Goal: Transaction & Acquisition: Subscribe to service/newsletter

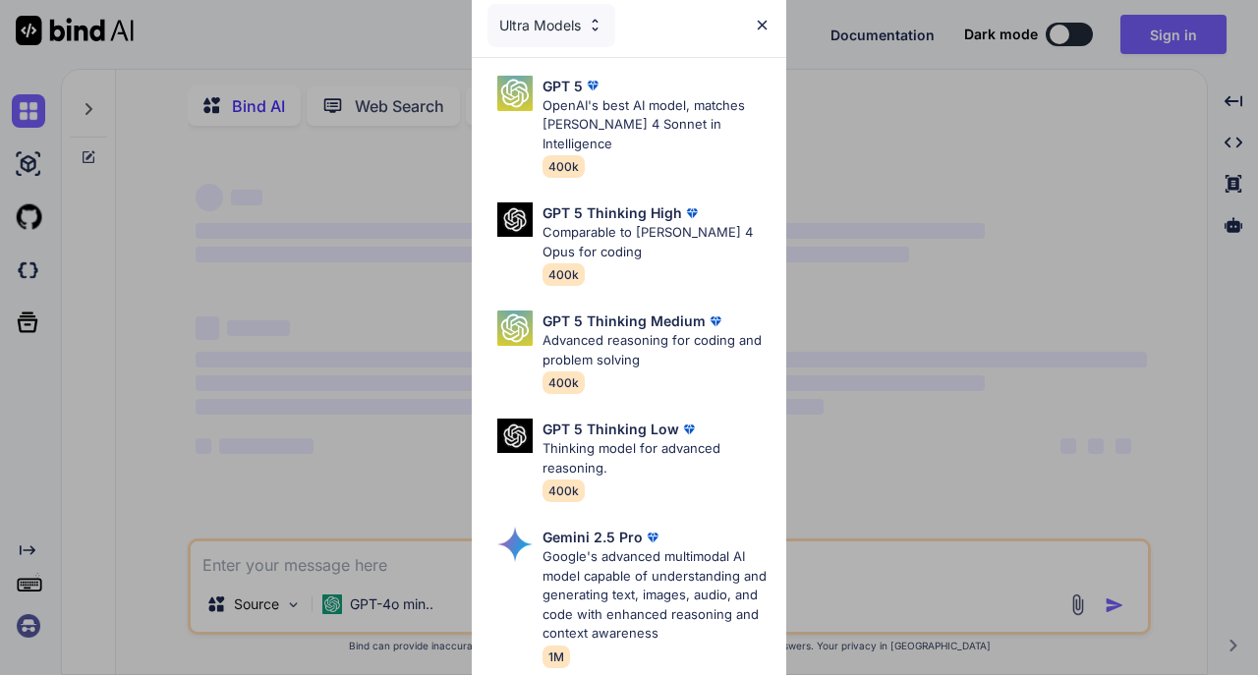
click at [760, 19] on img at bounding box center [762, 25] width 17 height 17
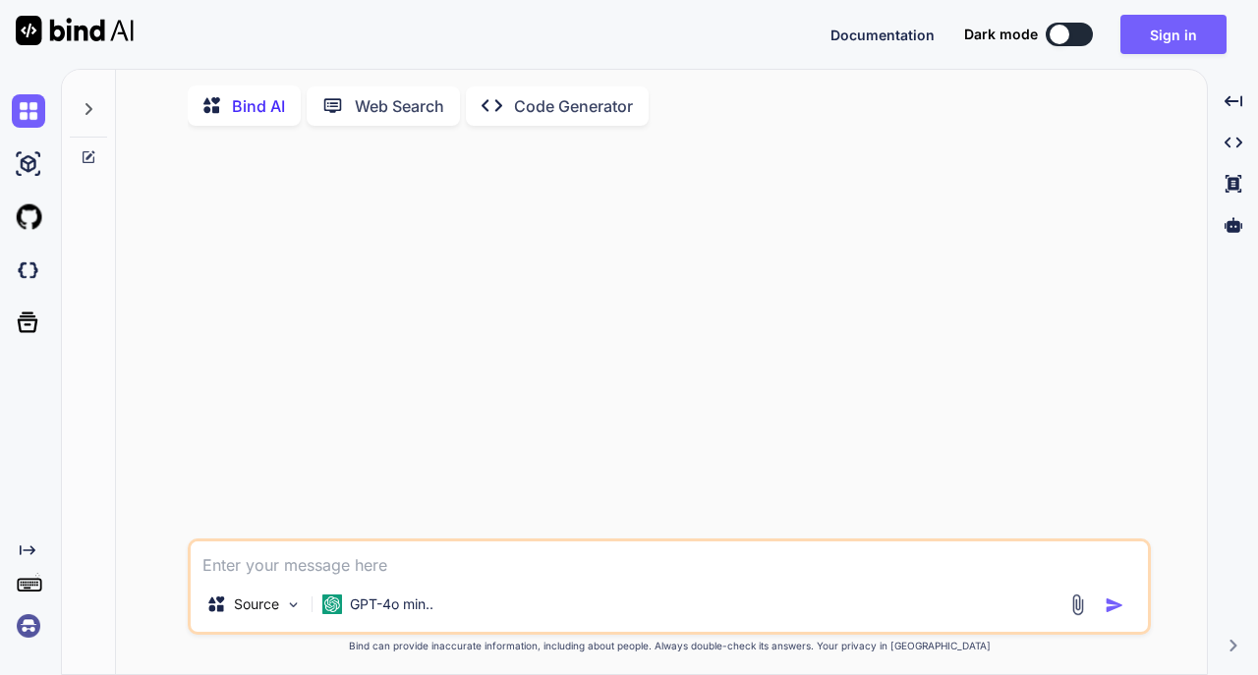
click at [599, 102] on p "Code Generator" at bounding box center [573, 106] width 119 height 24
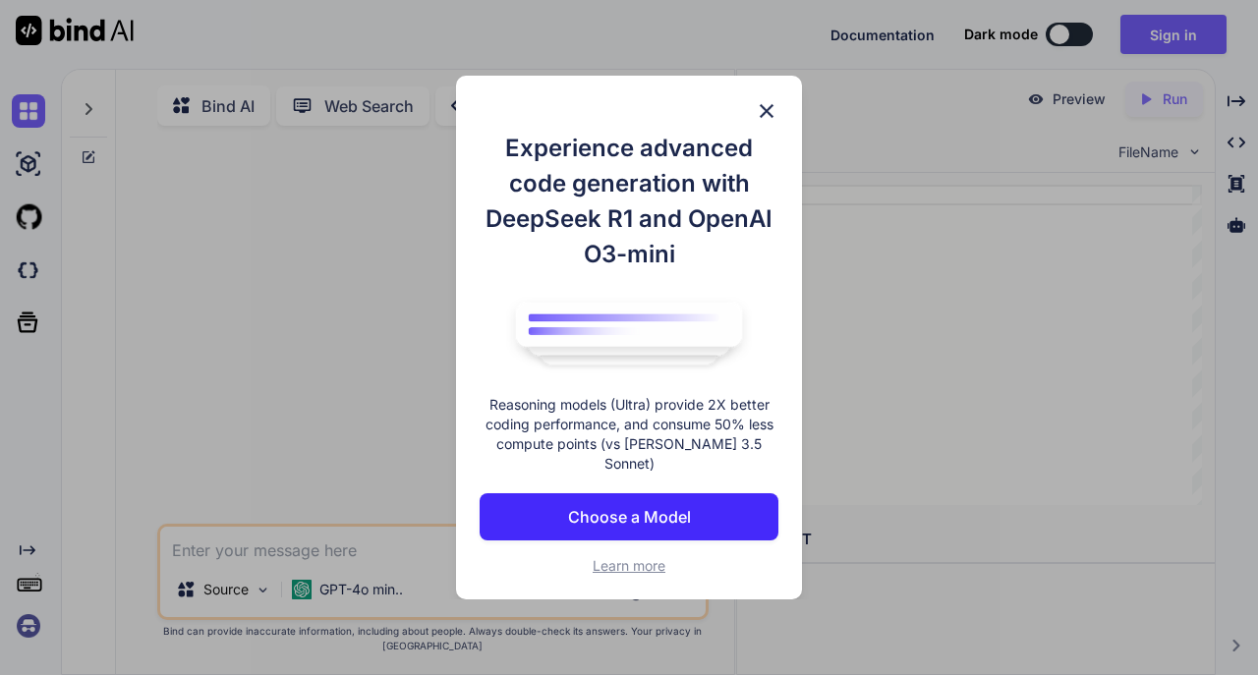
click at [678, 507] on p "Choose a Model" at bounding box center [629, 517] width 123 height 24
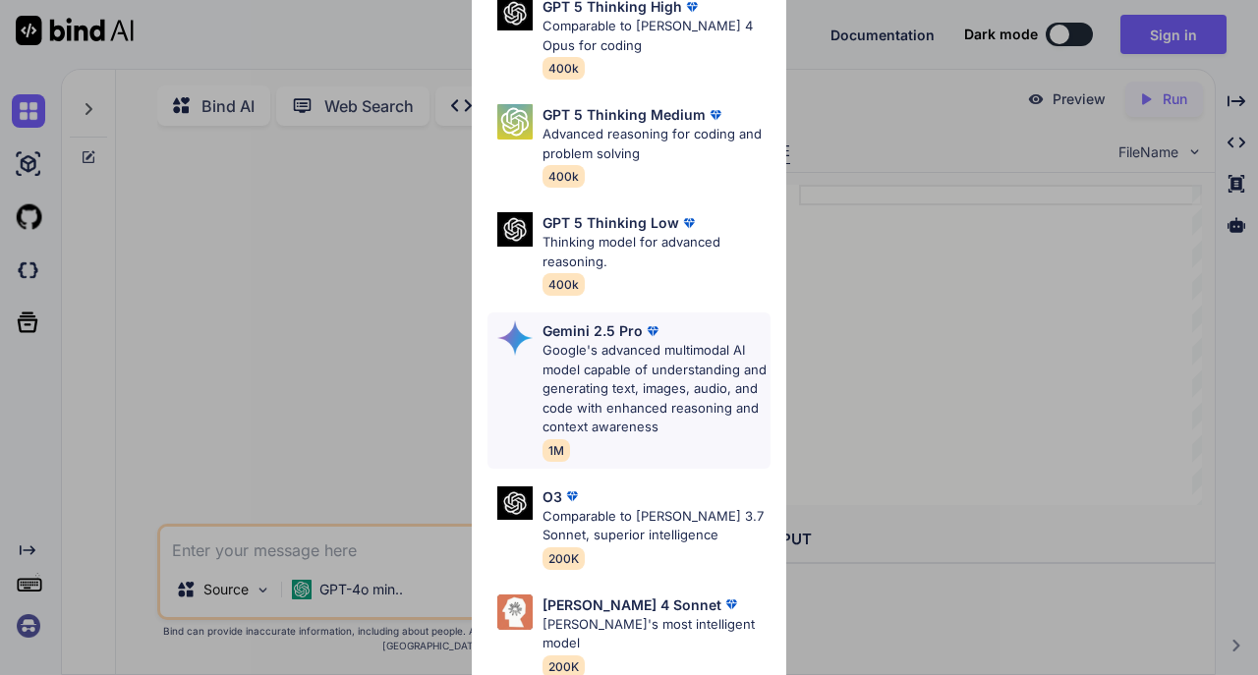
scroll to position [259, 0]
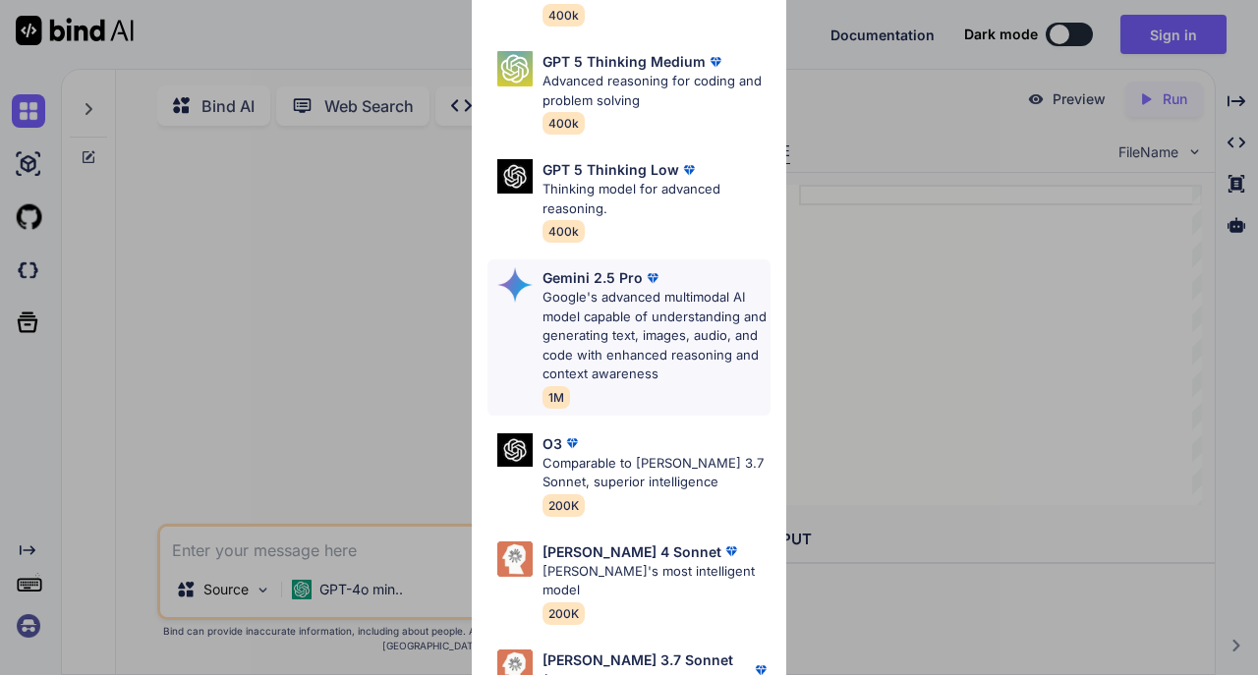
click at [723, 305] on p "Google's advanced multimodal AI model capable of understanding and generating t…" at bounding box center [656, 336] width 228 height 96
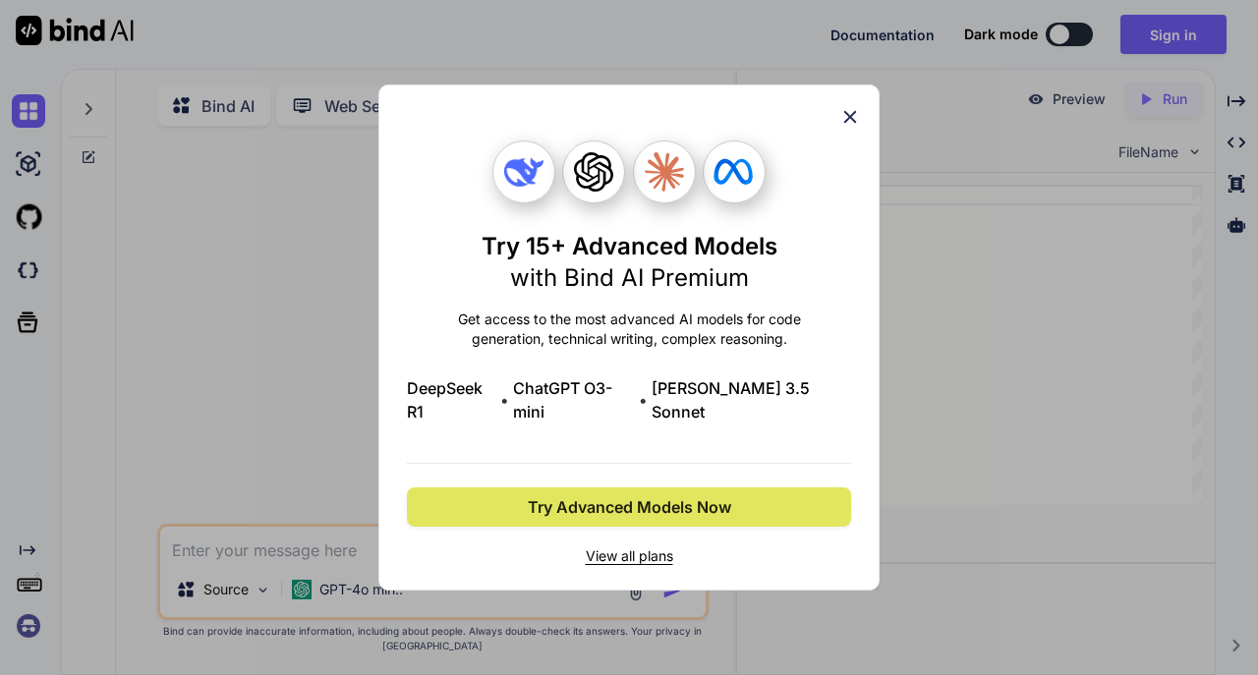
click at [640, 495] on span "Try Advanced Models Now" at bounding box center [629, 507] width 203 height 24
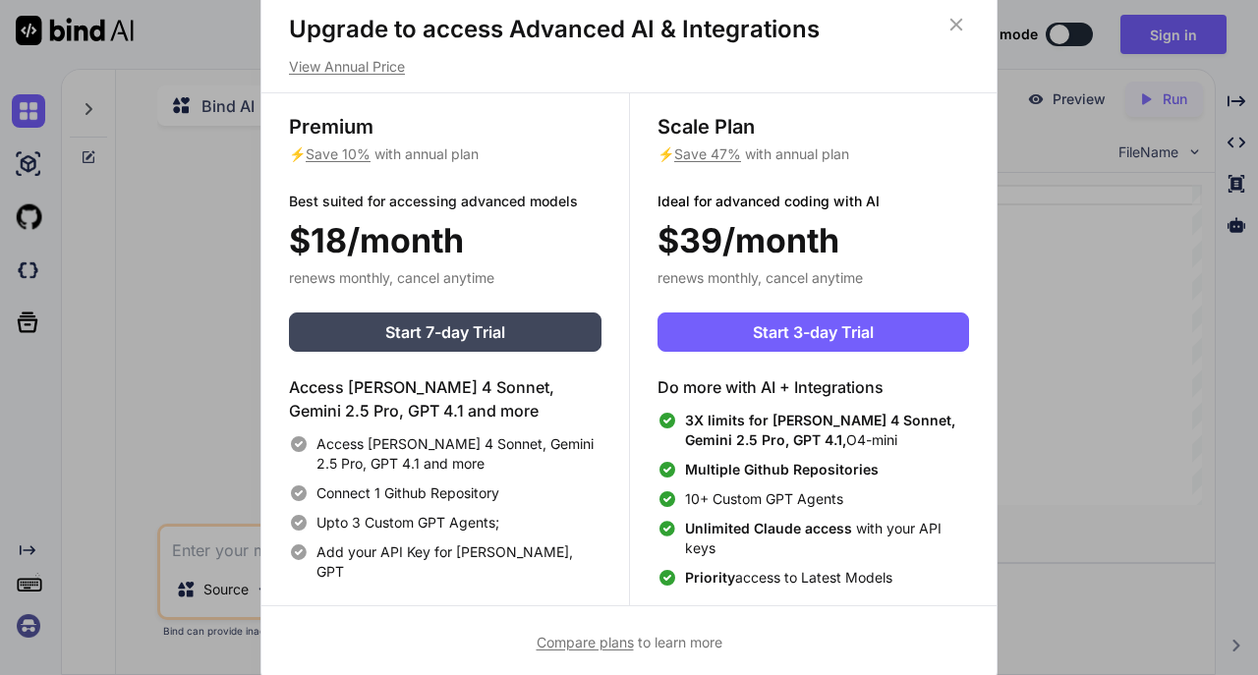
scroll to position [8, 0]
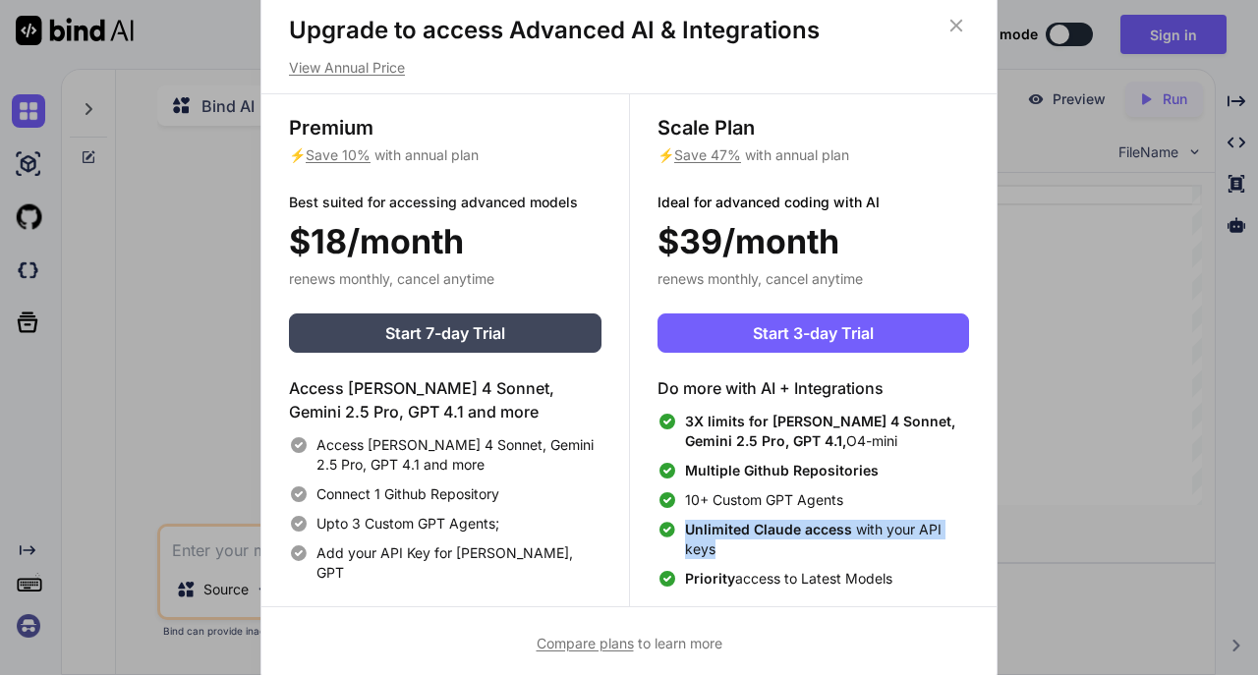
drag, startPoint x: 730, startPoint y: 553, endPoint x: 660, endPoint y: 532, distance: 73.0
click at [660, 532] on div "Unlimited [PERSON_NAME] access with your API keys" at bounding box center [813, 539] width 312 height 39
copy span "Unlimited [PERSON_NAME] access with your API keys"
click at [781, 235] on span "$39/month" at bounding box center [748, 241] width 182 height 50
click at [958, 26] on icon at bounding box center [956, 25] width 13 height 13
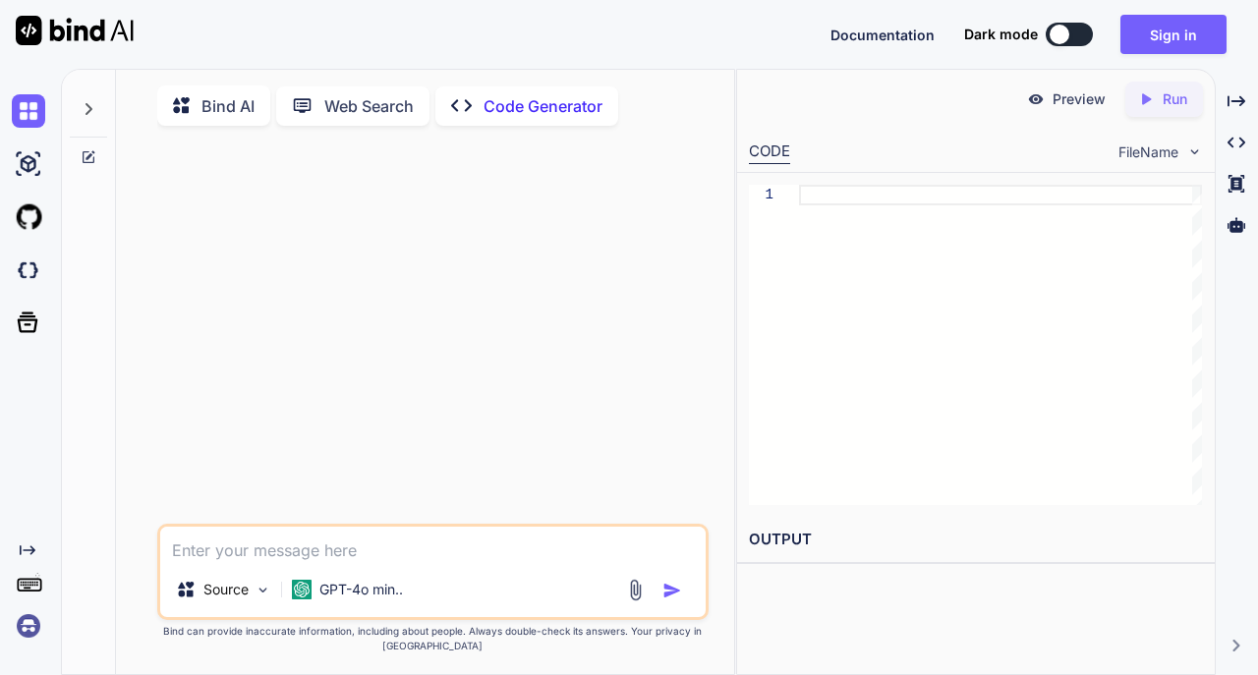
click at [369, 562] on textarea at bounding box center [433, 544] width 546 height 35
click at [387, 596] on p "GPT-4o min.." at bounding box center [361, 590] width 84 height 20
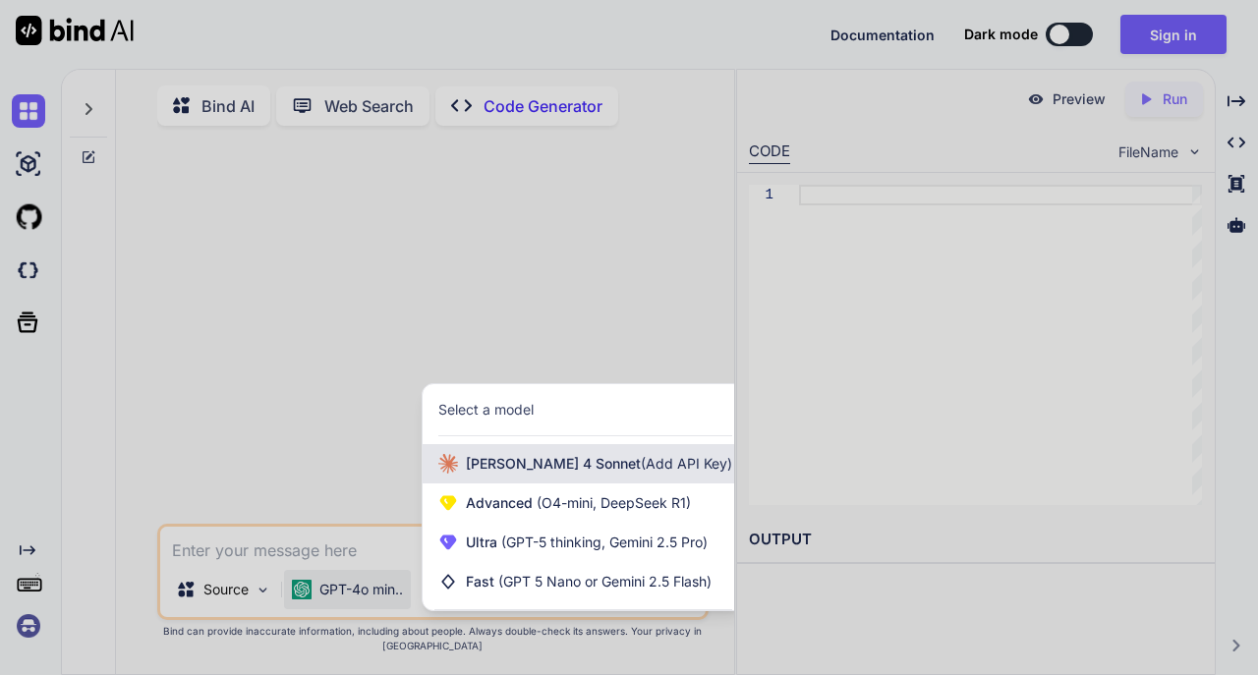
click at [523, 472] on span "[PERSON_NAME] 4 Sonnet (Add API Key)" at bounding box center [599, 464] width 266 height 20
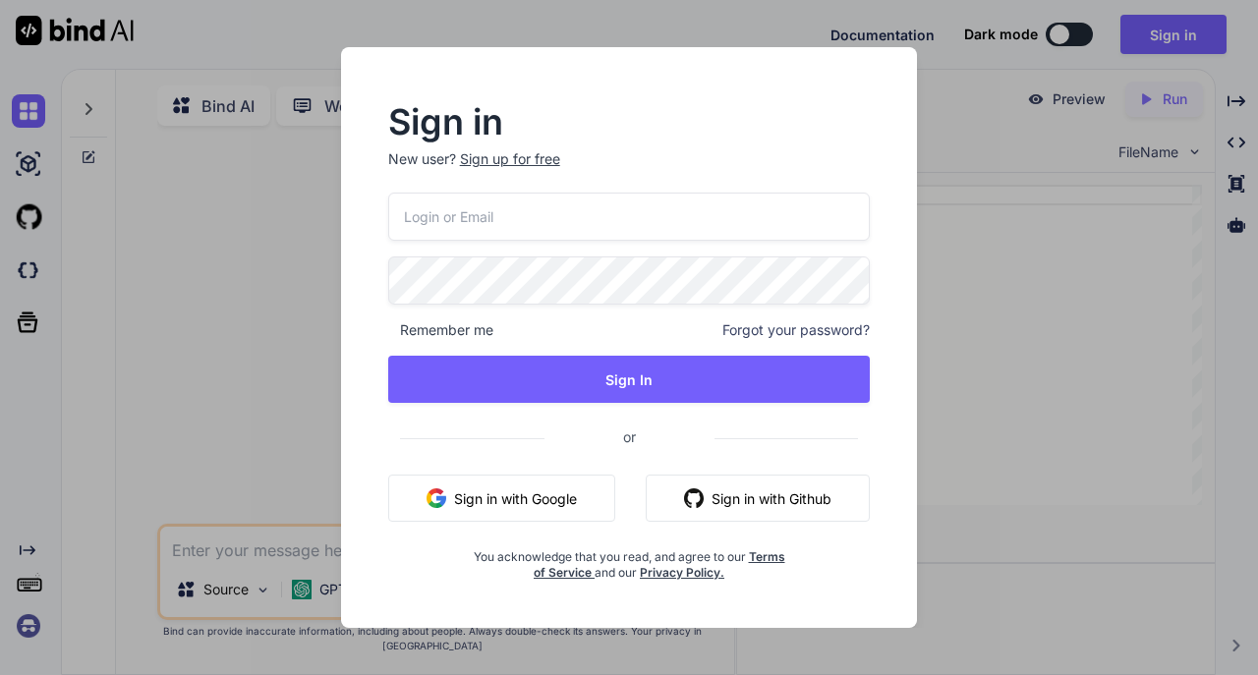
click at [491, 498] on button "Sign in with Google" at bounding box center [501, 498] width 227 height 47
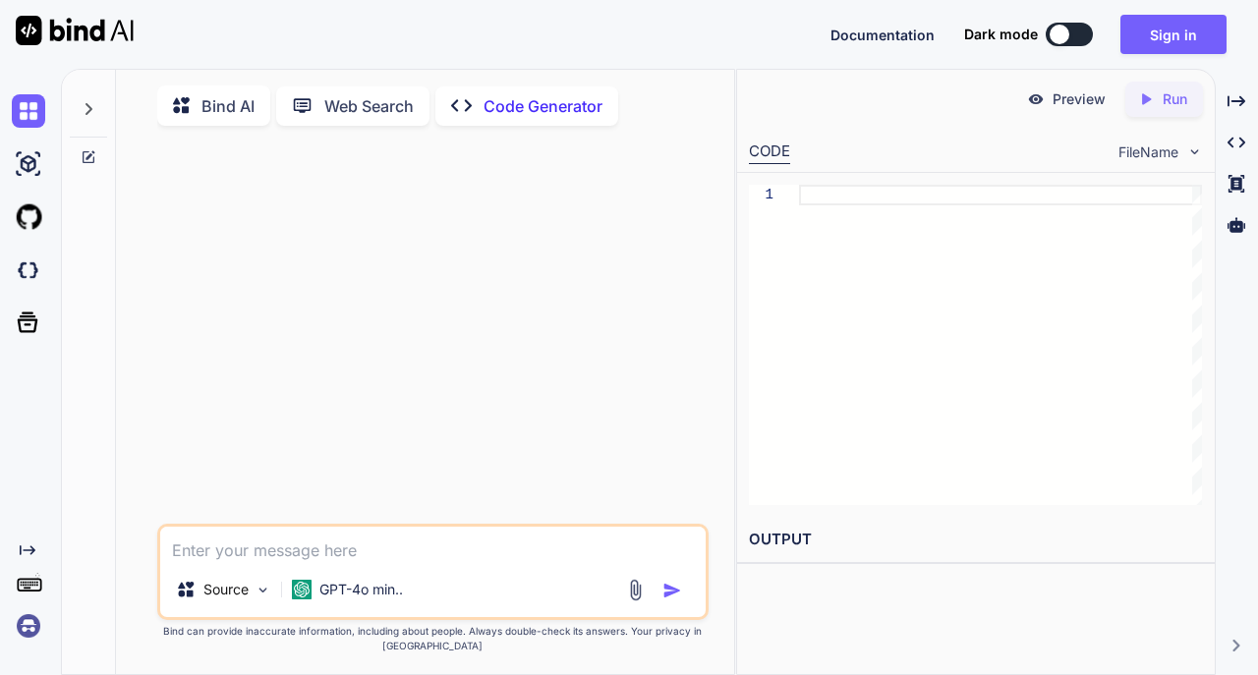
click at [346, 541] on textarea at bounding box center [433, 544] width 546 height 35
click at [361, 584] on div "GPT-4o min.." at bounding box center [347, 589] width 127 height 39
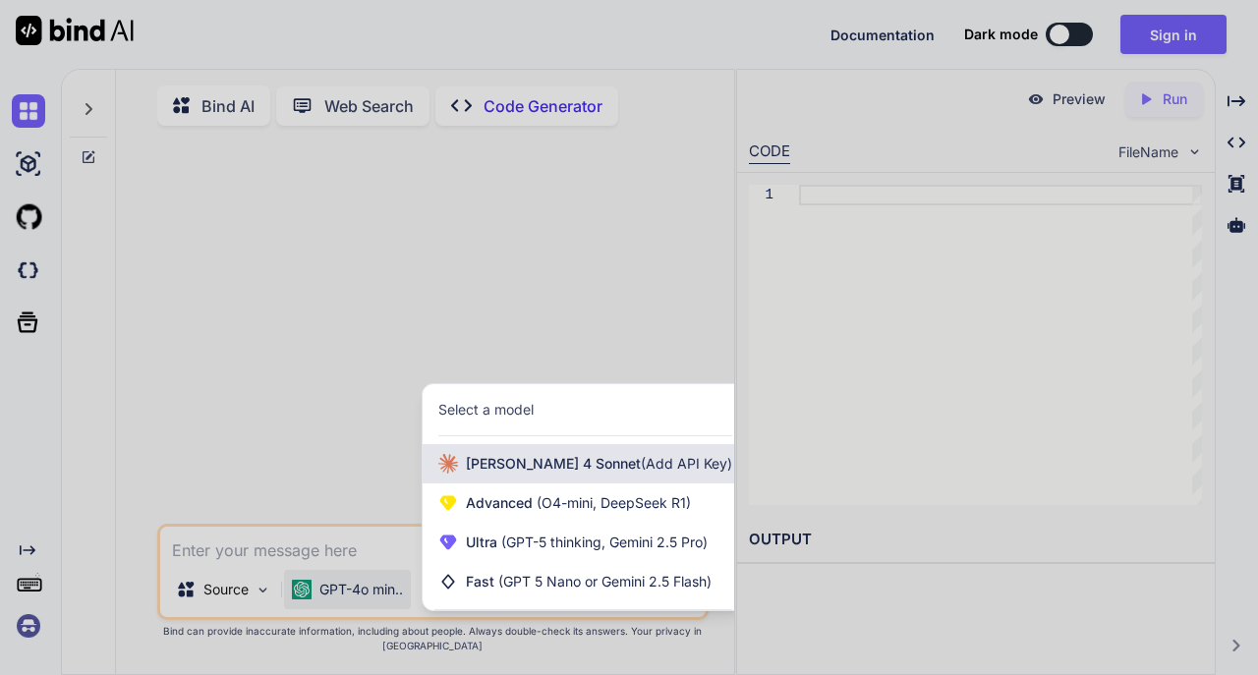
click at [566, 456] on div "[PERSON_NAME] 4 Sonnet (Add API Key)" at bounding box center [583, 463] width 321 height 39
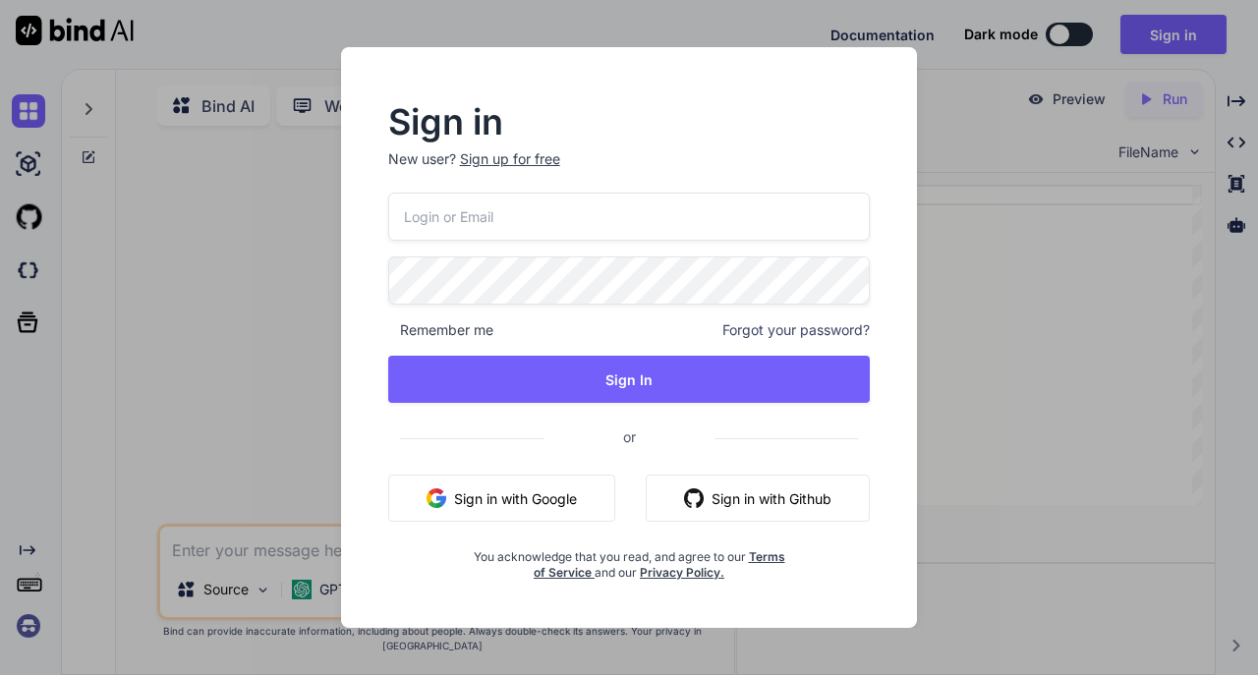
click at [508, 502] on button "Sign in with Google" at bounding box center [501, 498] width 227 height 47
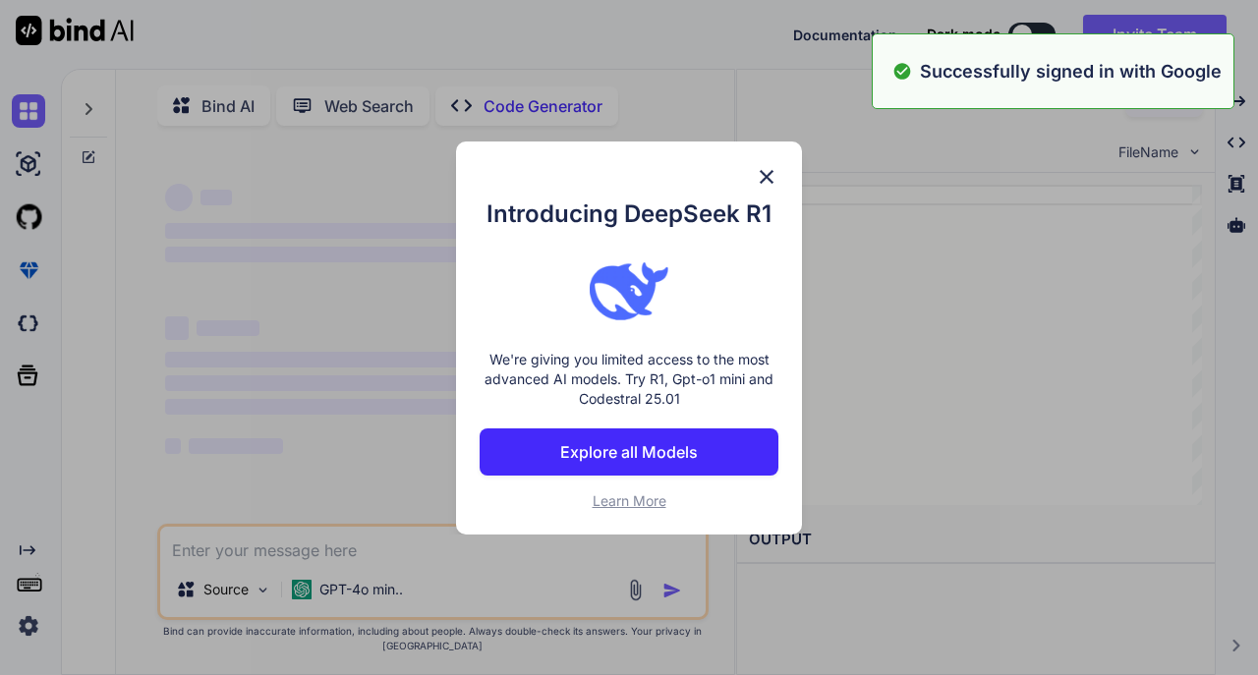
type textarea "x"
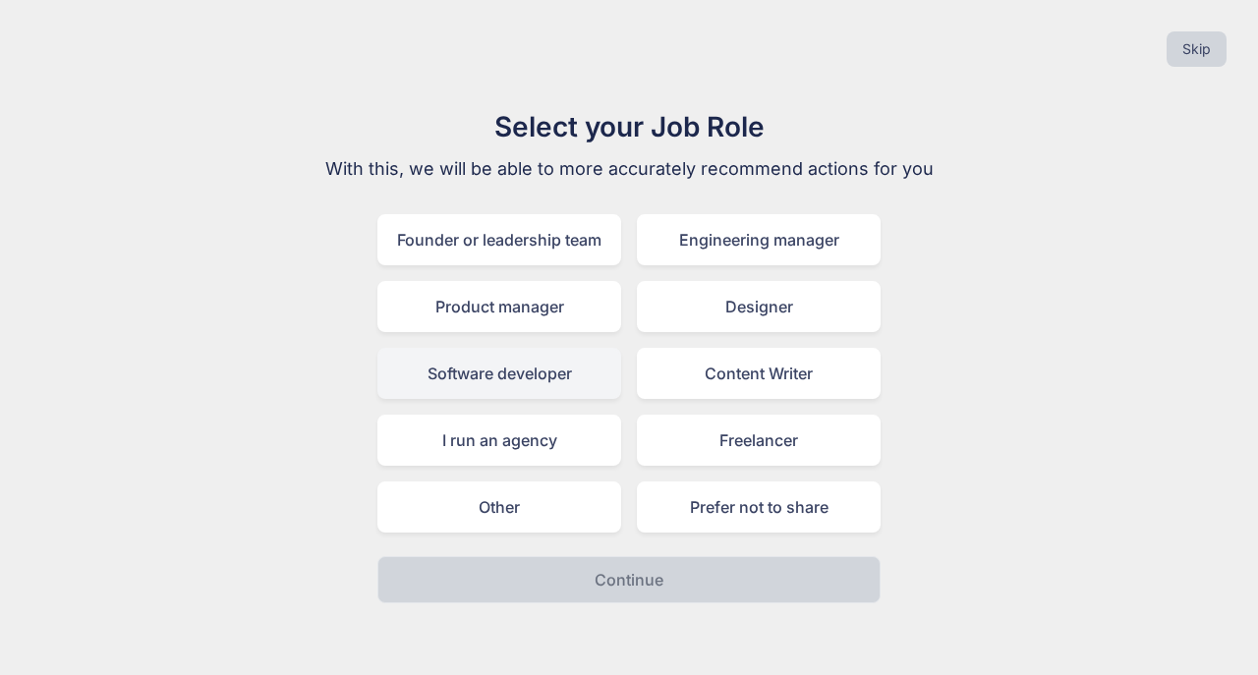
click at [553, 371] on div "Software developer" at bounding box center [499, 373] width 244 height 51
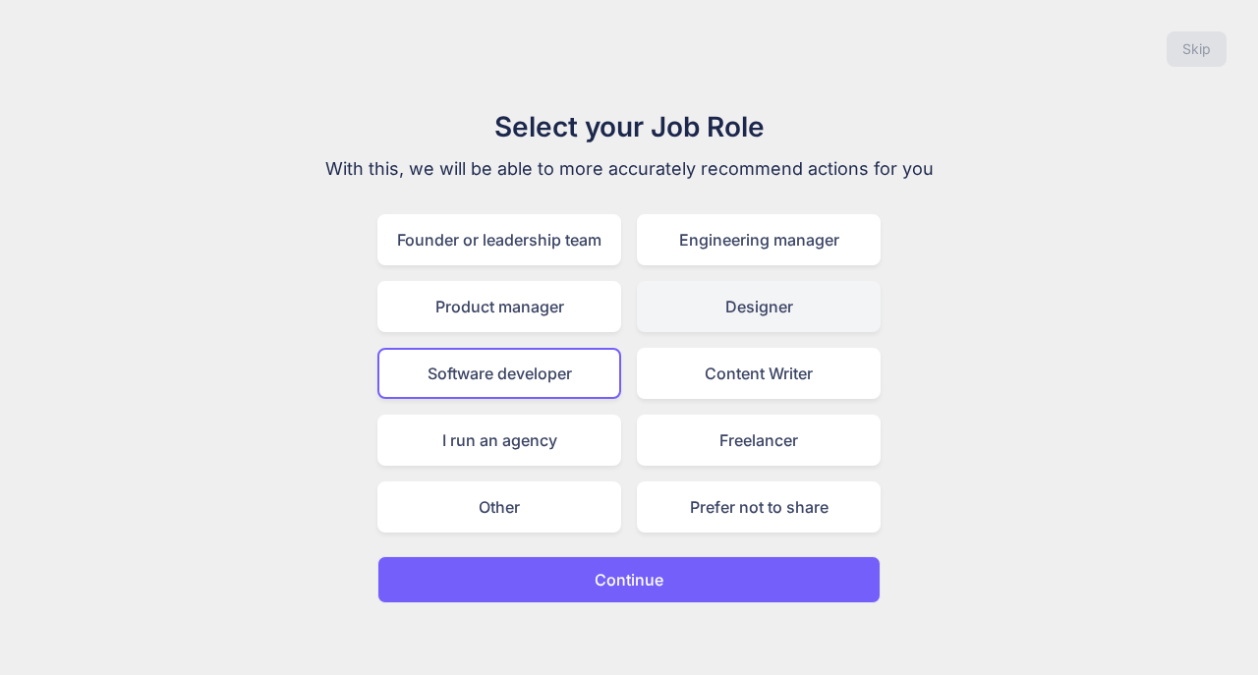
click at [761, 296] on div "Designer" at bounding box center [759, 306] width 244 height 51
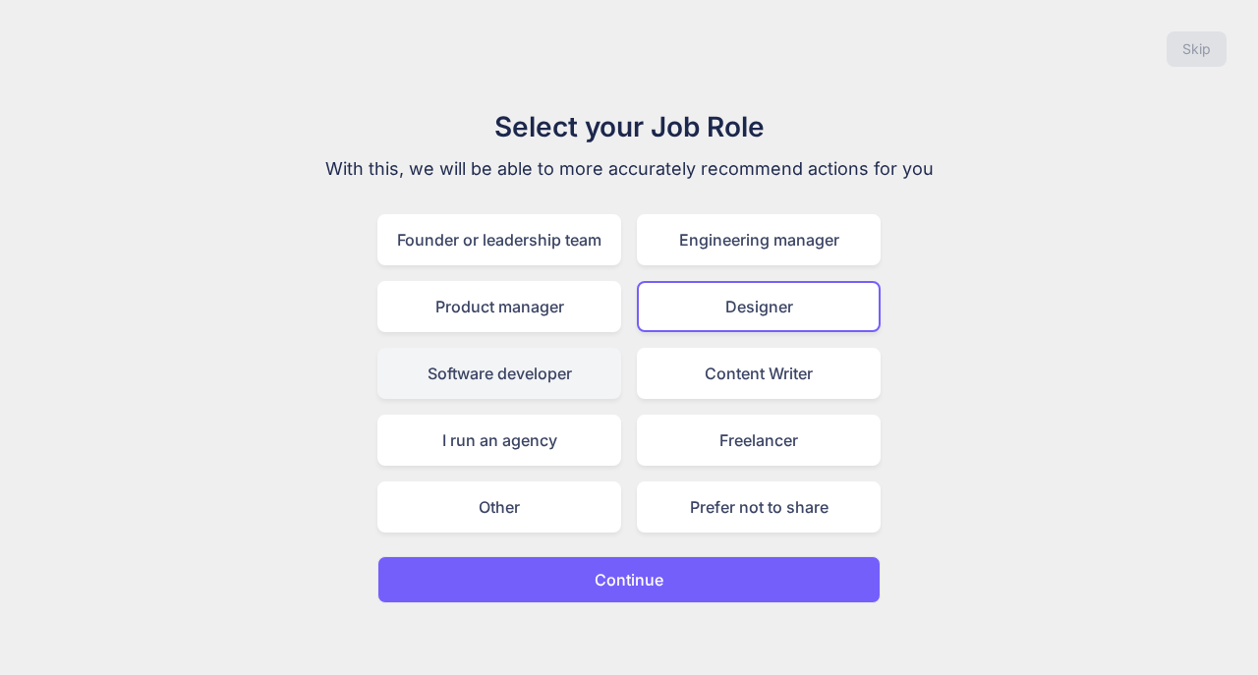
click at [519, 366] on div "Software developer" at bounding box center [499, 373] width 244 height 51
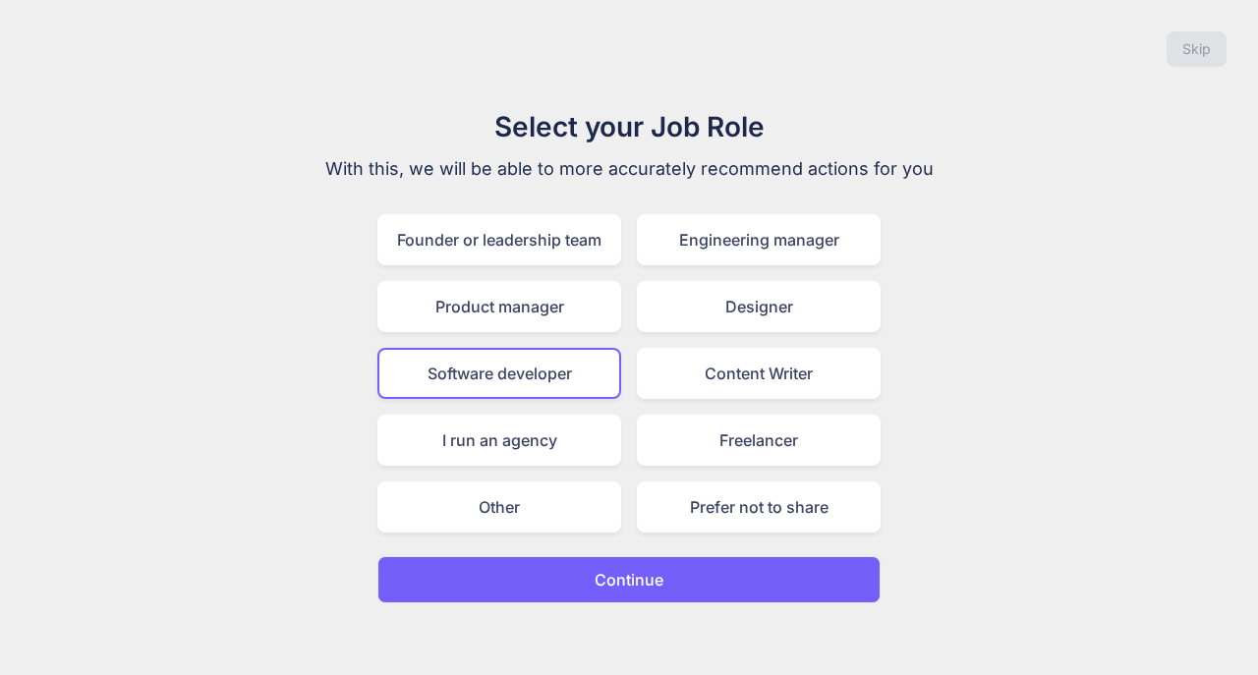
click at [627, 579] on p "Continue" at bounding box center [629, 580] width 69 height 24
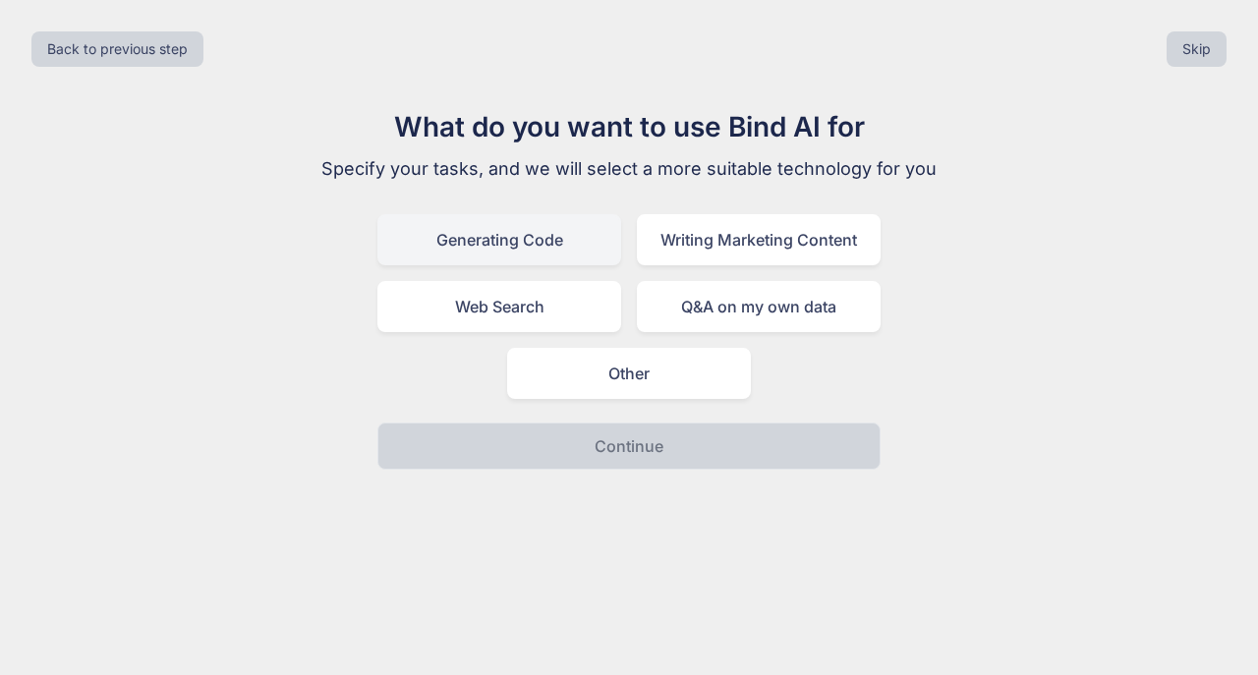
click at [554, 232] on div "Generating Code" at bounding box center [499, 239] width 244 height 51
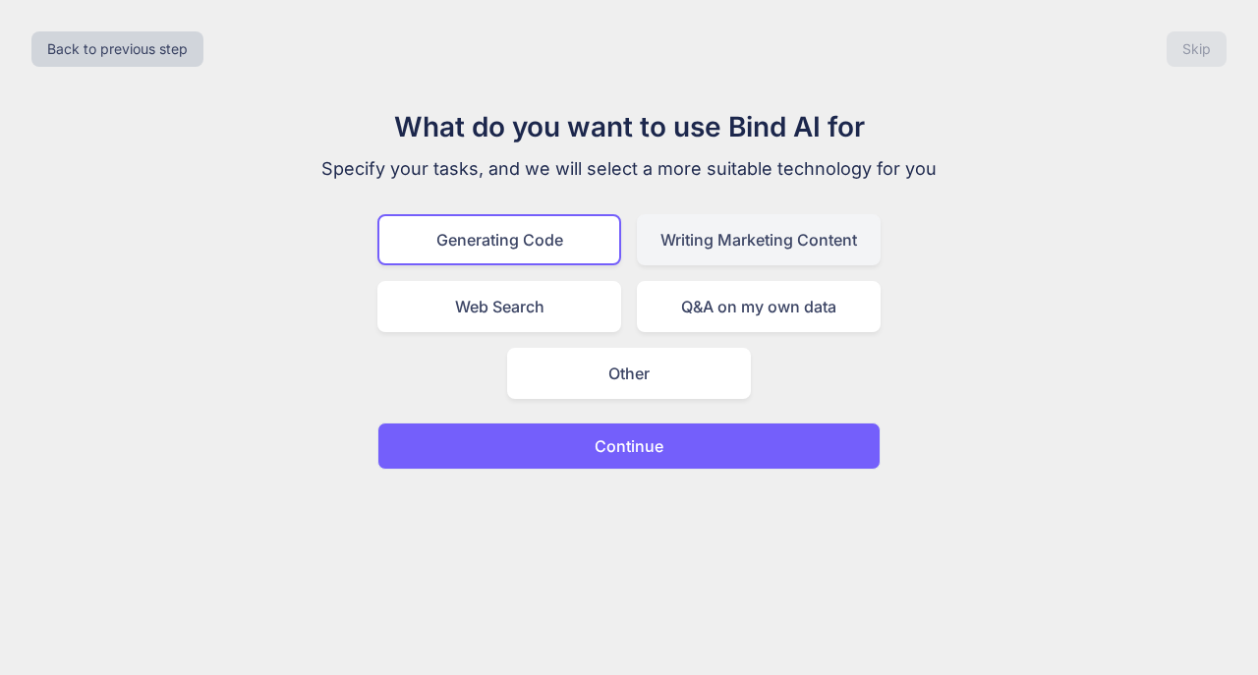
click at [778, 231] on div "Writing Marketing Content" at bounding box center [759, 239] width 244 height 51
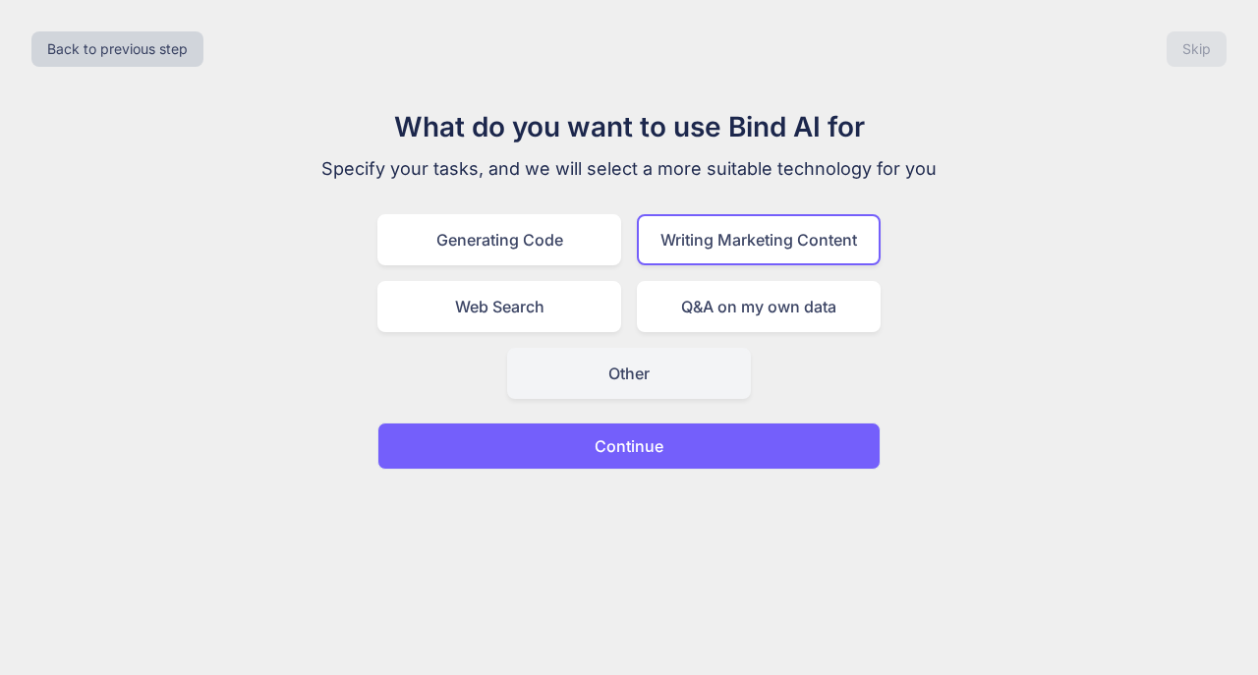
click at [678, 374] on div "Other" at bounding box center [629, 373] width 244 height 51
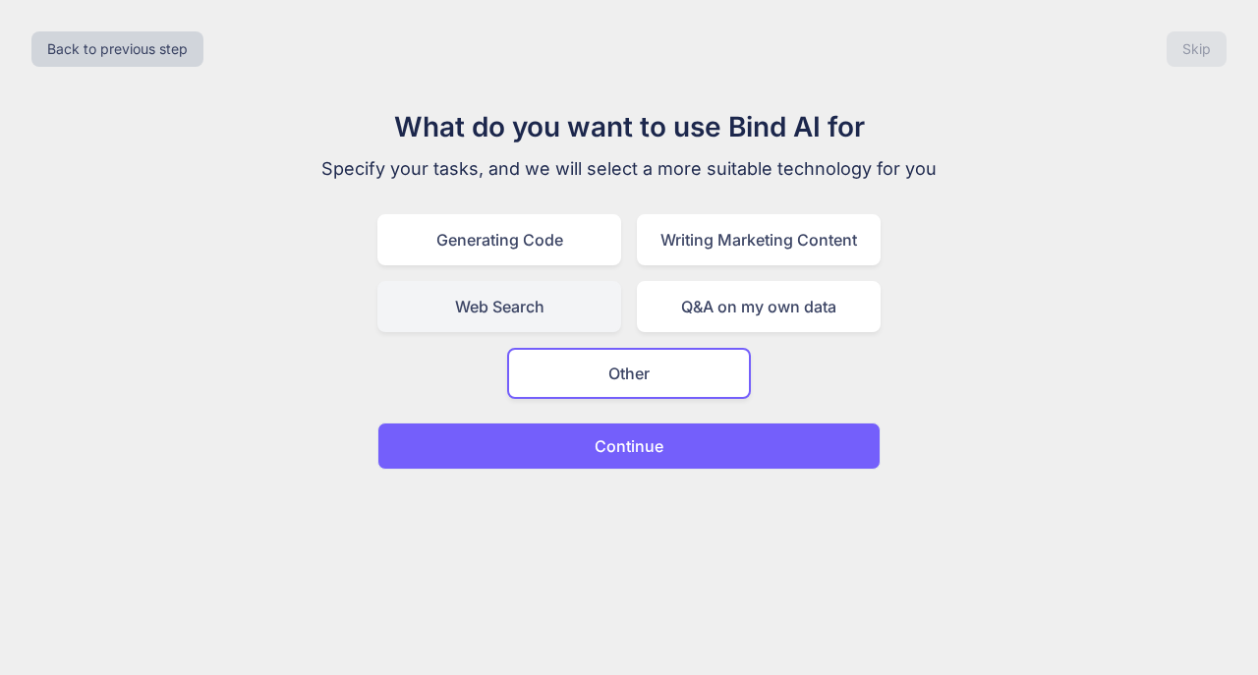
click at [552, 312] on div "Web Search" at bounding box center [499, 306] width 244 height 51
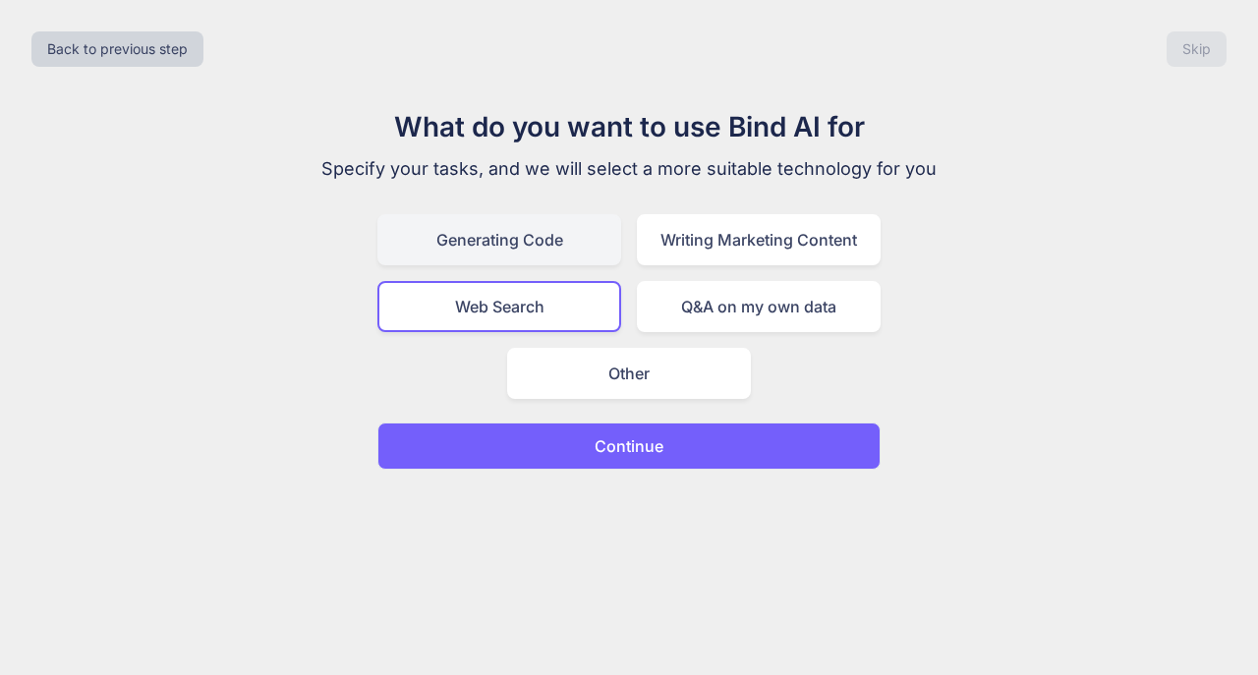
click at [550, 254] on div "Generating Code" at bounding box center [499, 239] width 244 height 51
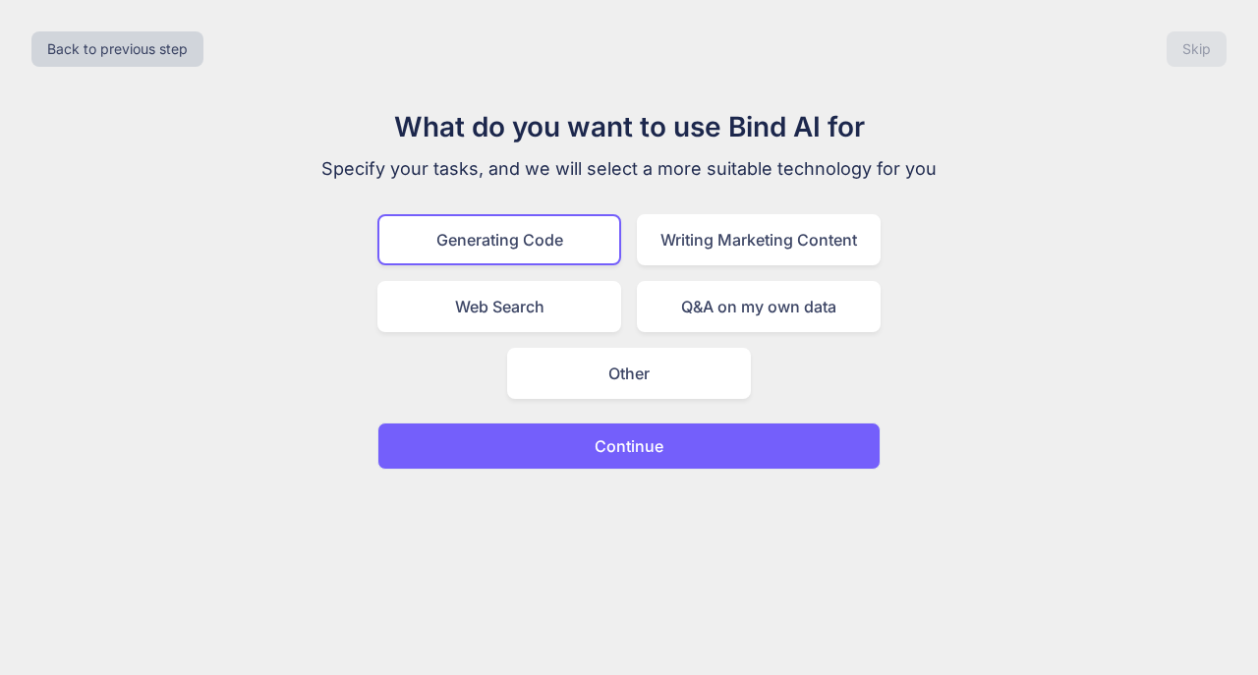
click at [695, 459] on button "Continue" at bounding box center [628, 446] width 503 height 47
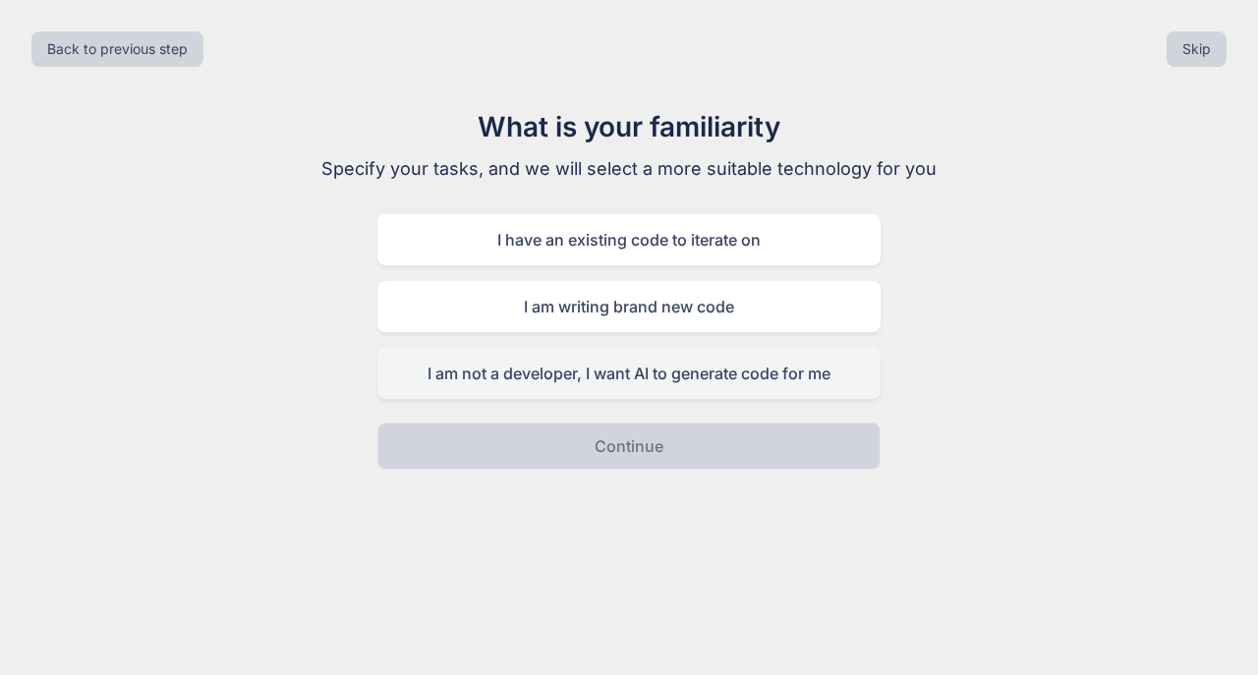
click at [696, 384] on div "I am not a developer, I want AI to generate code for me" at bounding box center [628, 373] width 503 height 51
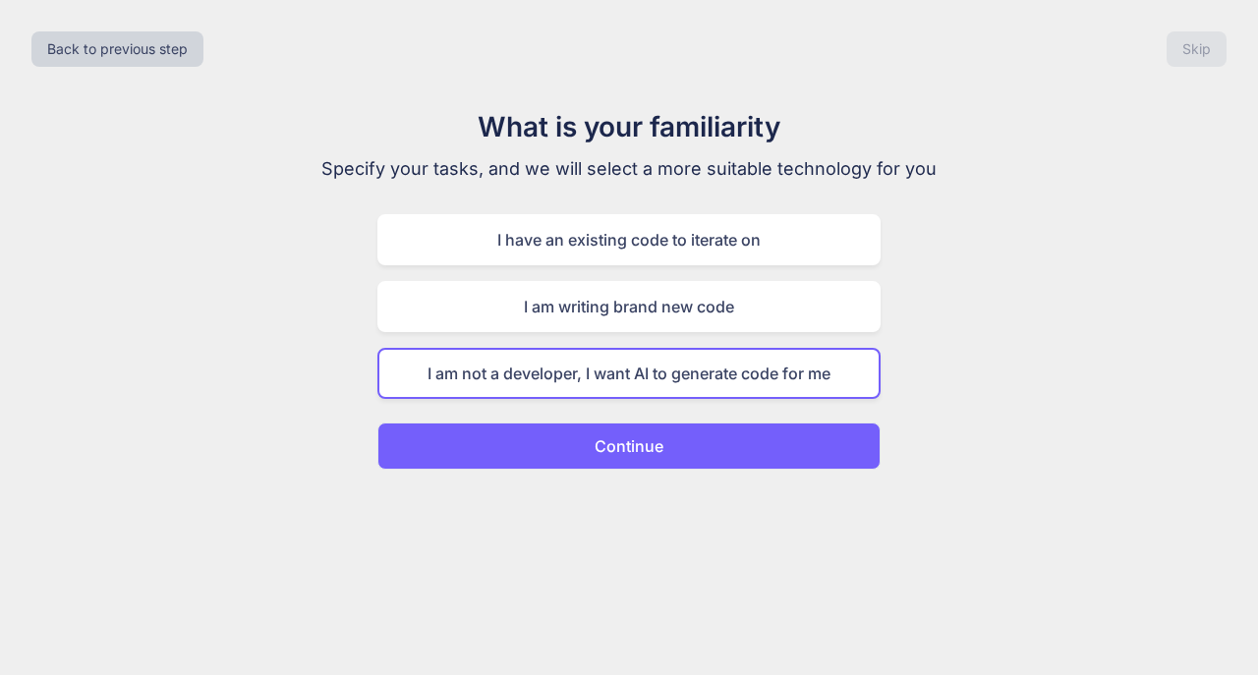
click at [678, 447] on button "Continue" at bounding box center [628, 446] width 503 height 47
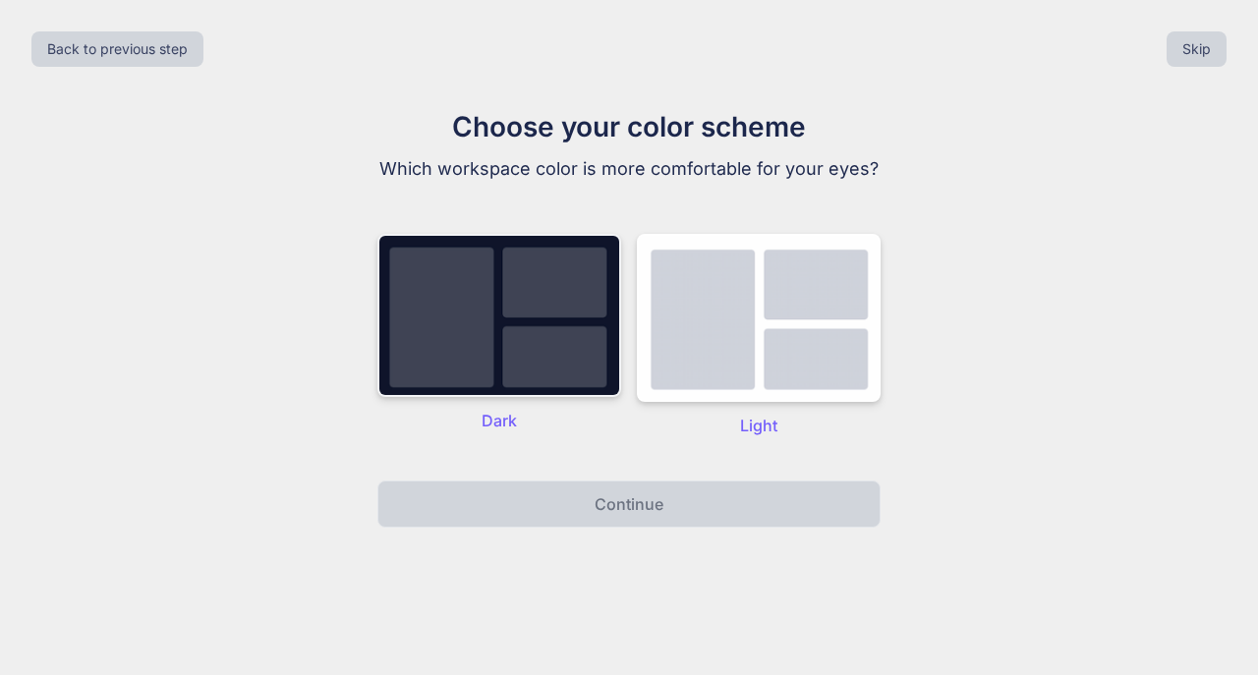
click at [560, 397] on img at bounding box center [499, 315] width 244 height 163
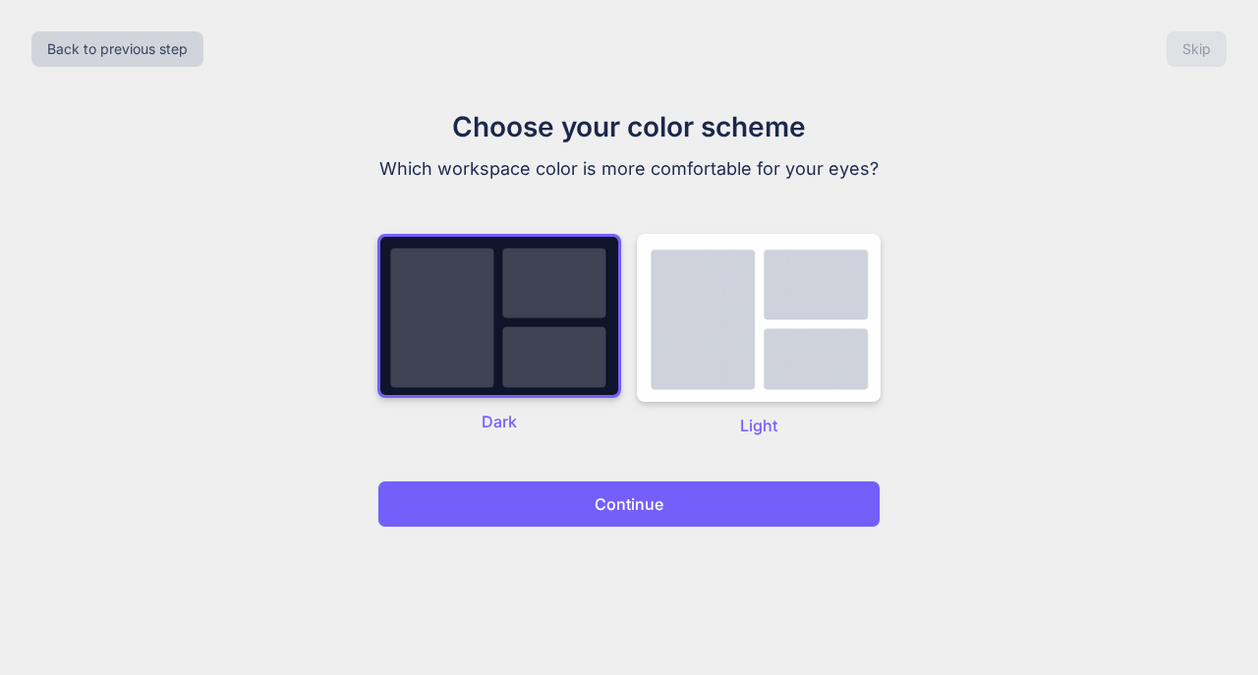
click at [595, 528] on button "Continue" at bounding box center [628, 504] width 503 height 47
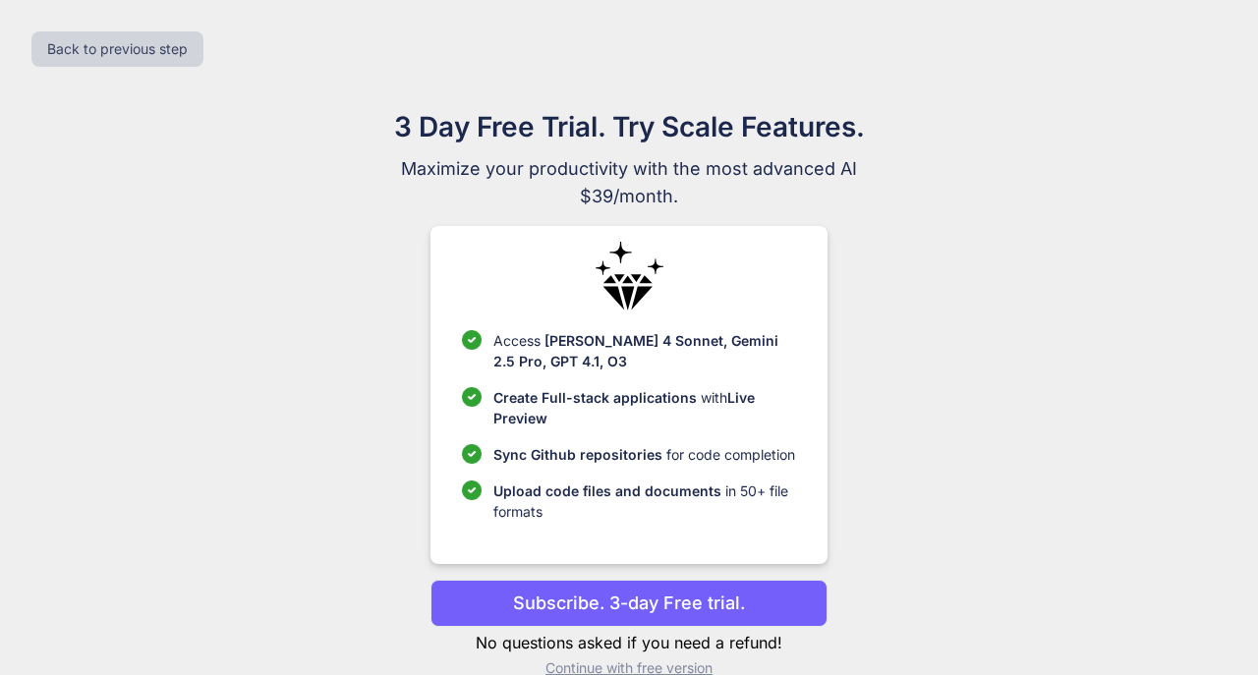
scroll to position [33, 0]
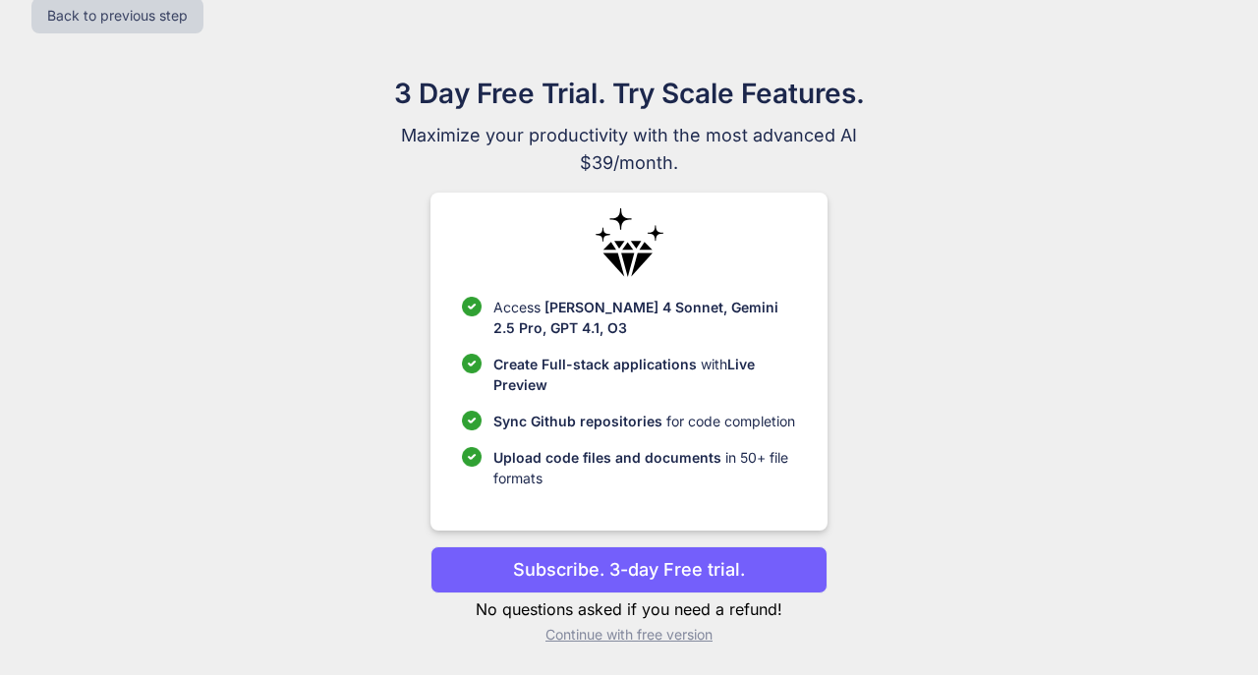
click at [673, 580] on p "Subscribe. 3-day Free trial." at bounding box center [629, 569] width 232 height 27
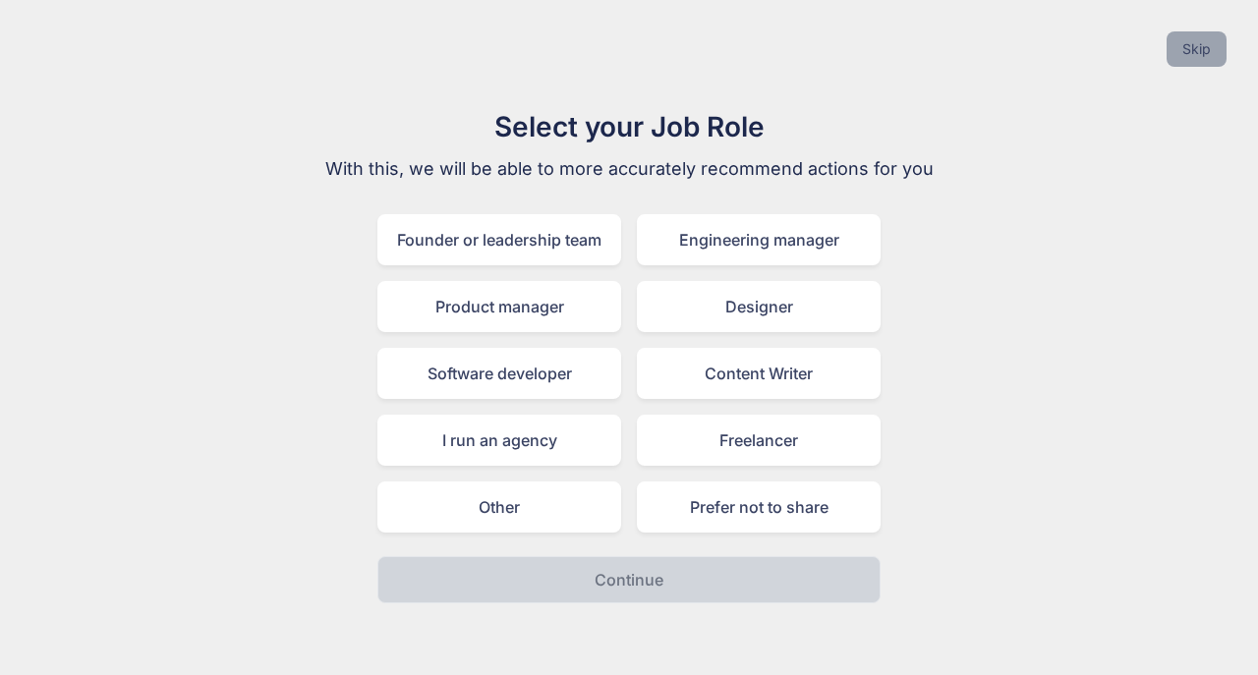
click at [1217, 44] on button "Skip" at bounding box center [1196, 48] width 60 height 35
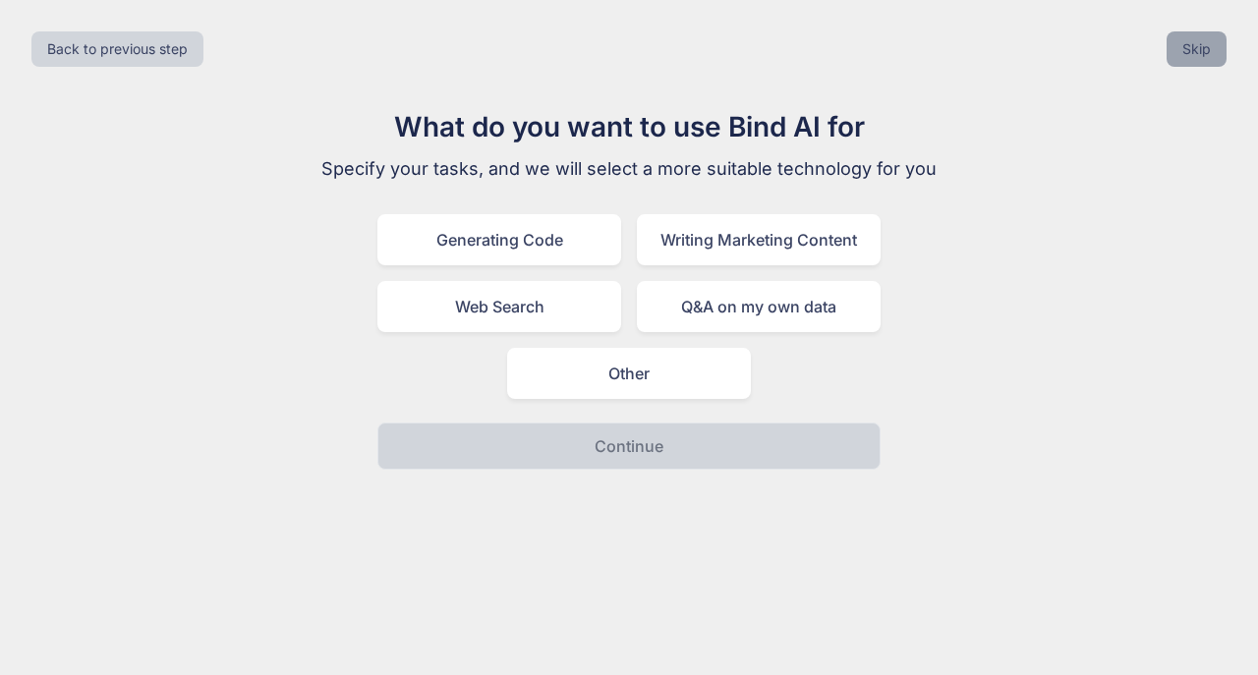
click at [1217, 44] on button "Skip" at bounding box center [1196, 48] width 60 height 35
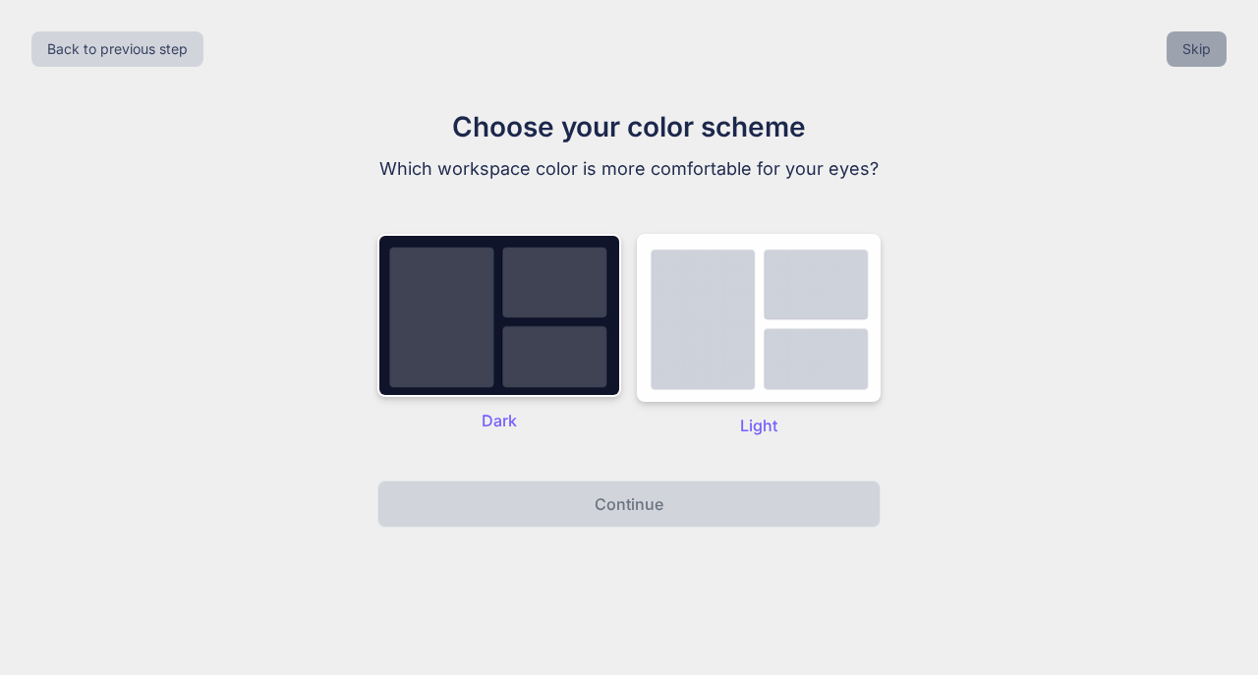
click at [1217, 44] on button "Skip" at bounding box center [1196, 48] width 60 height 35
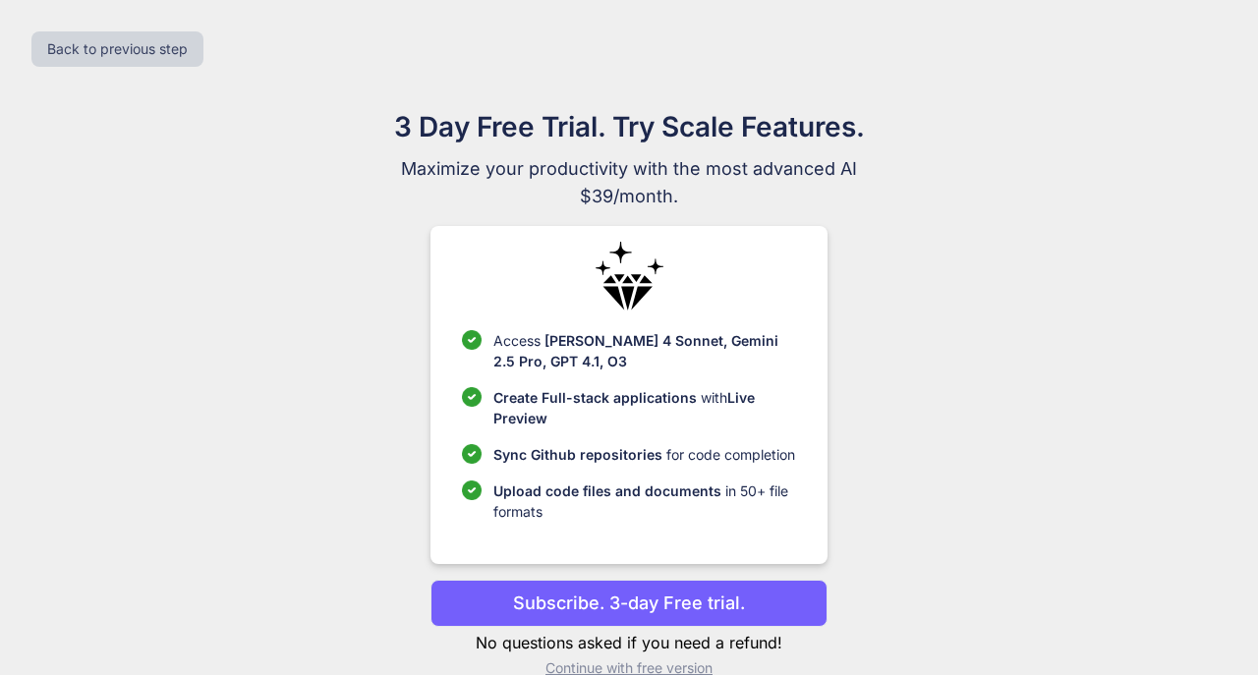
click at [1217, 44] on div "Back to previous step" at bounding box center [629, 49] width 1226 height 67
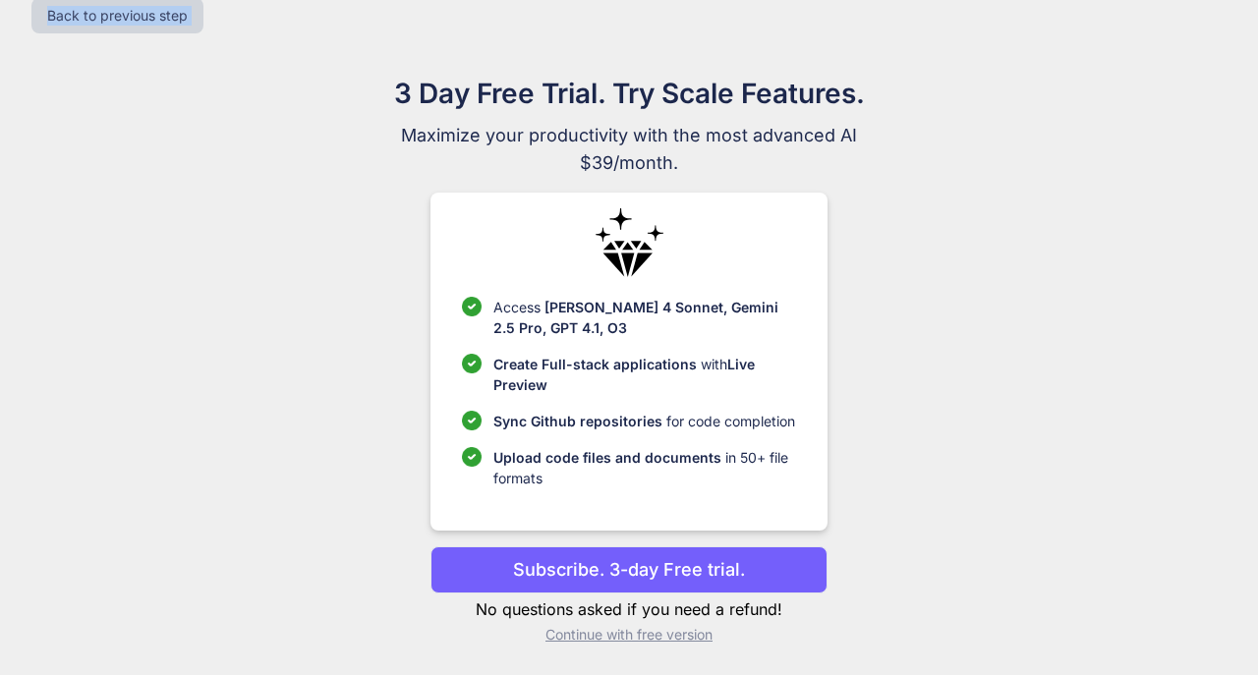
click at [678, 639] on p "Continue with free version" at bounding box center [628, 635] width 396 height 20
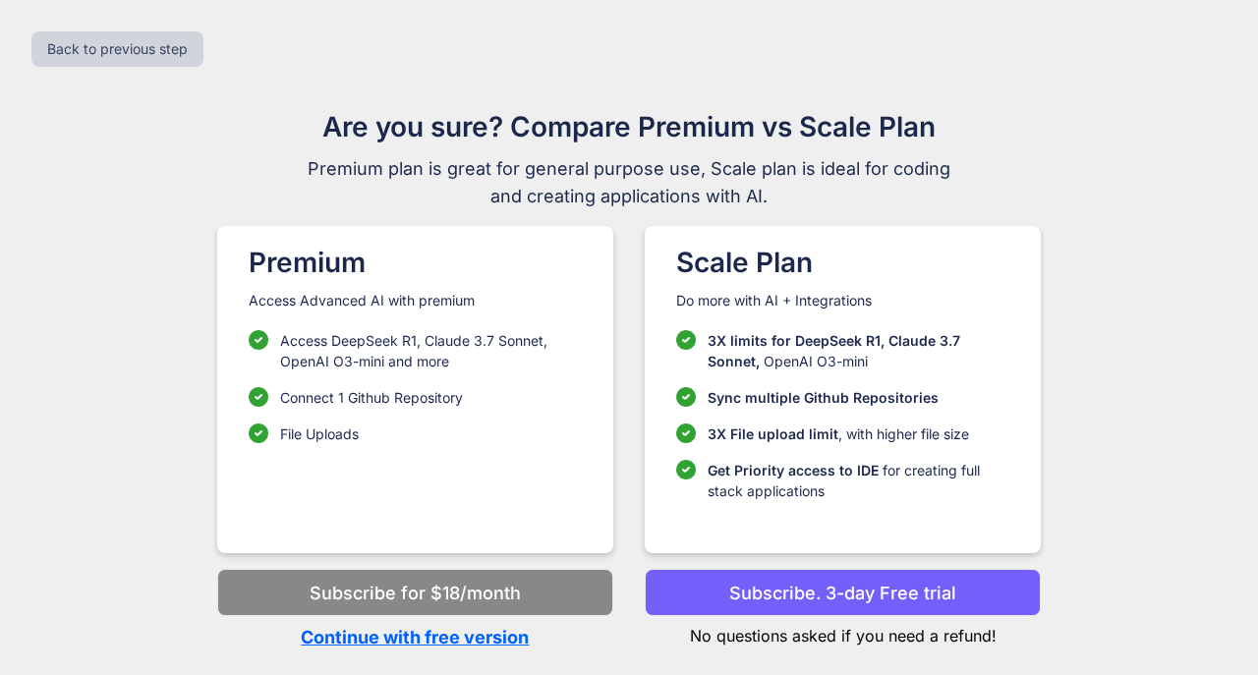
click at [471, 642] on p "Continue with free version" at bounding box center [415, 637] width 396 height 27
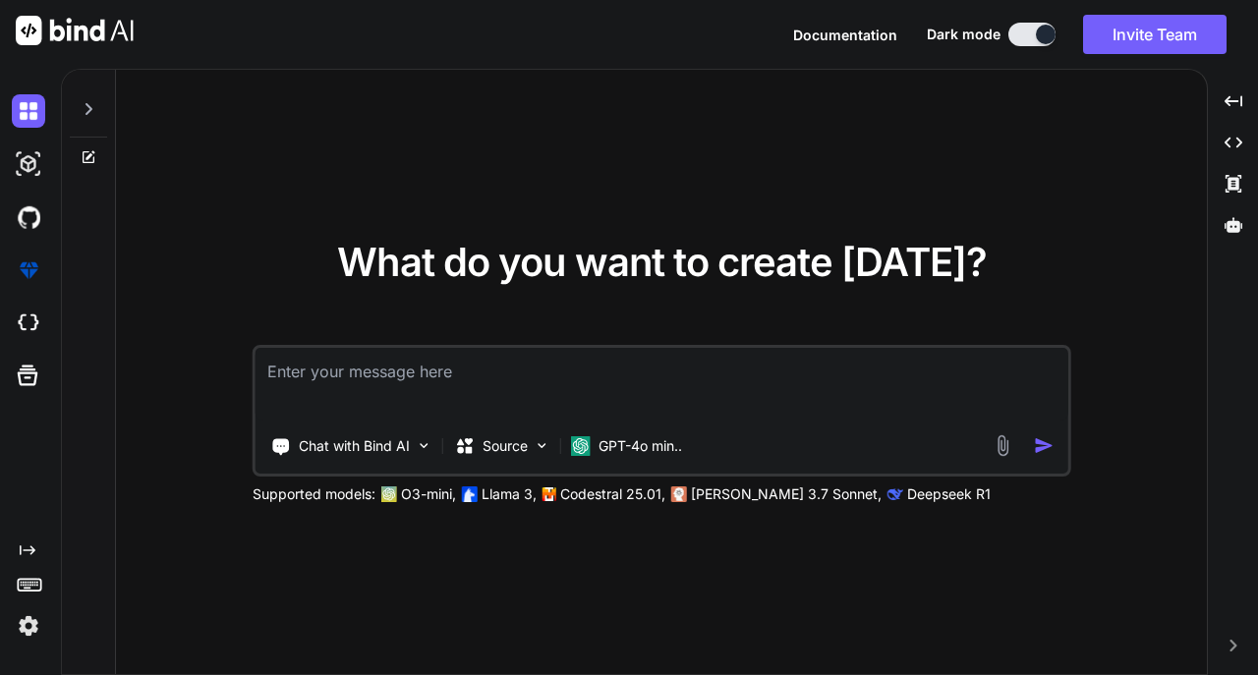
click at [482, 361] on textarea at bounding box center [662, 384] width 813 height 73
click at [516, 389] on textarea at bounding box center [662, 384] width 813 height 73
click at [715, 497] on p "Claude 3.7 Sonnet," at bounding box center [786, 494] width 191 height 20
click at [630, 418] on textarea at bounding box center [662, 384] width 813 height 73
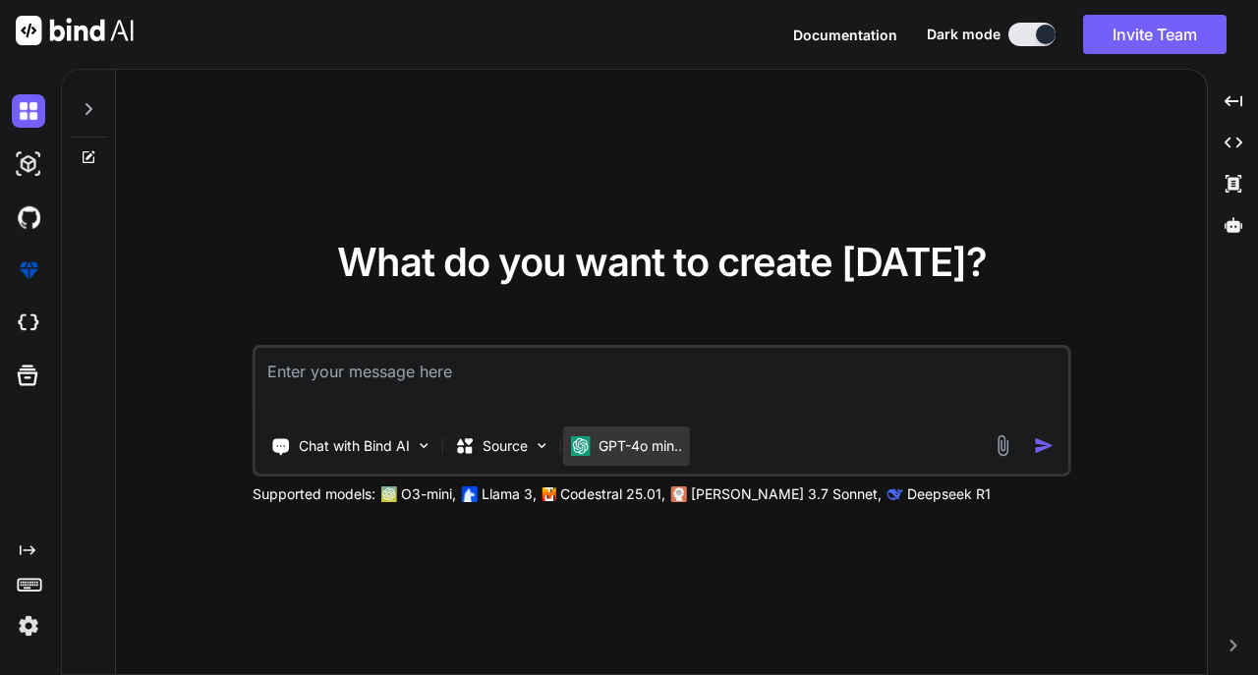
click at [641, 440] on p "GPT-4o min.." at bounding box center [640, 446] width 84 height 20
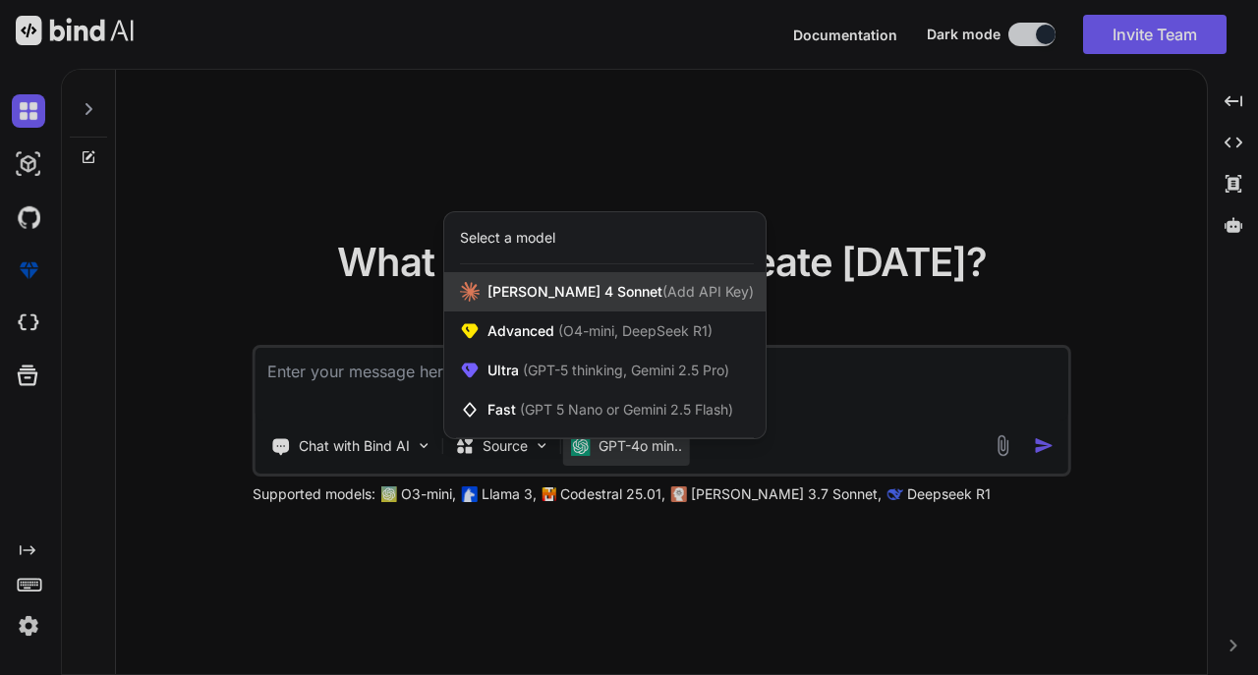
click at [662, 296] on span "(Add API Key)" at bounding box center [707, 291] width 91 height 17
type textarea "x"
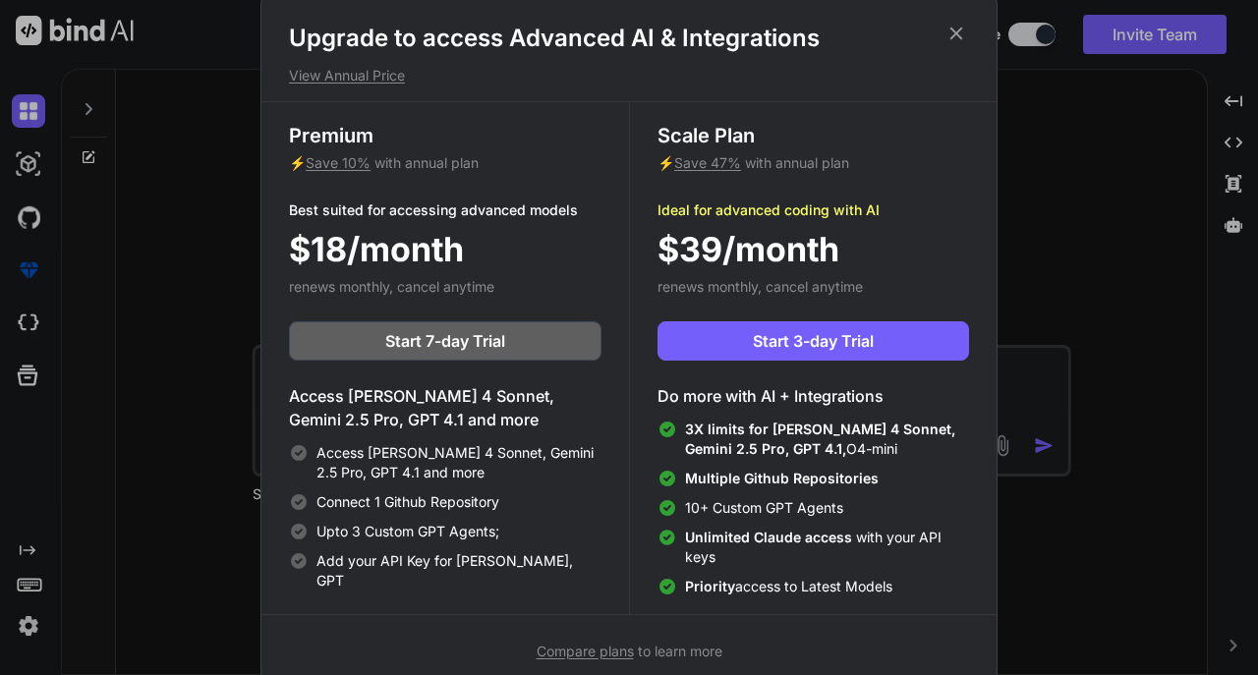
click at [739, 565] on span "Unlimited [PERSON_NAME] access with your API keys" at bounding box center [827, 547] width 284 height 39
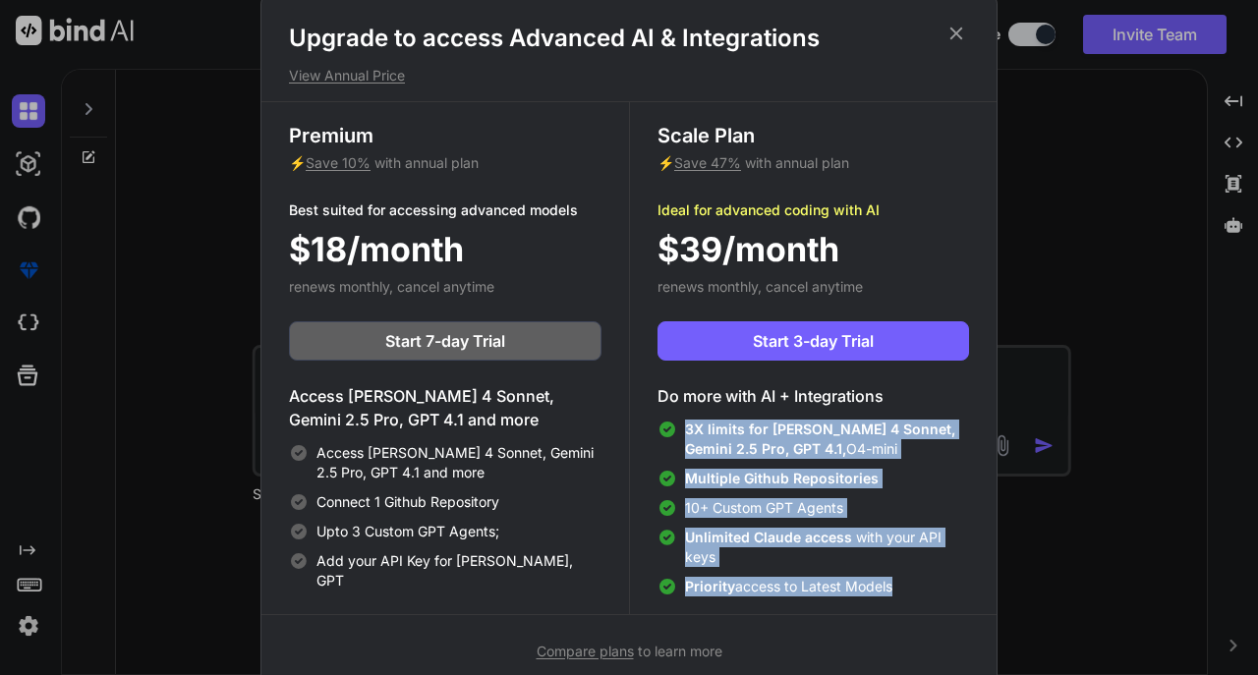
drag, startPoint x: 918, startPoint y: 598, endPoint x: 669, endPoint y: 431, distance: 299.5
click at [669, 431] on div "Scale Plan ⚡ Save 47% with annual plan Ideal for advanced coding with AI $39/mo…" at bounding box center [813, 358] width 368 height 512
click at [884, 551] on span "Unlimited [PERSON_NAME] access with your API keys" at bounding box center [827, 547] width 284 height 39
drag, startPoint x: 906, startPoint y: 579, endPoint x: 658, endPoint y: 427, distance: 290.2
click at [658, 427] on div "3X limits for Claude 4 Sonnet, Gemini 2.5 Pro, GPT 4.1, O4-mini Multiple Github…" at bounding box center [813, 508] width 312 height 177
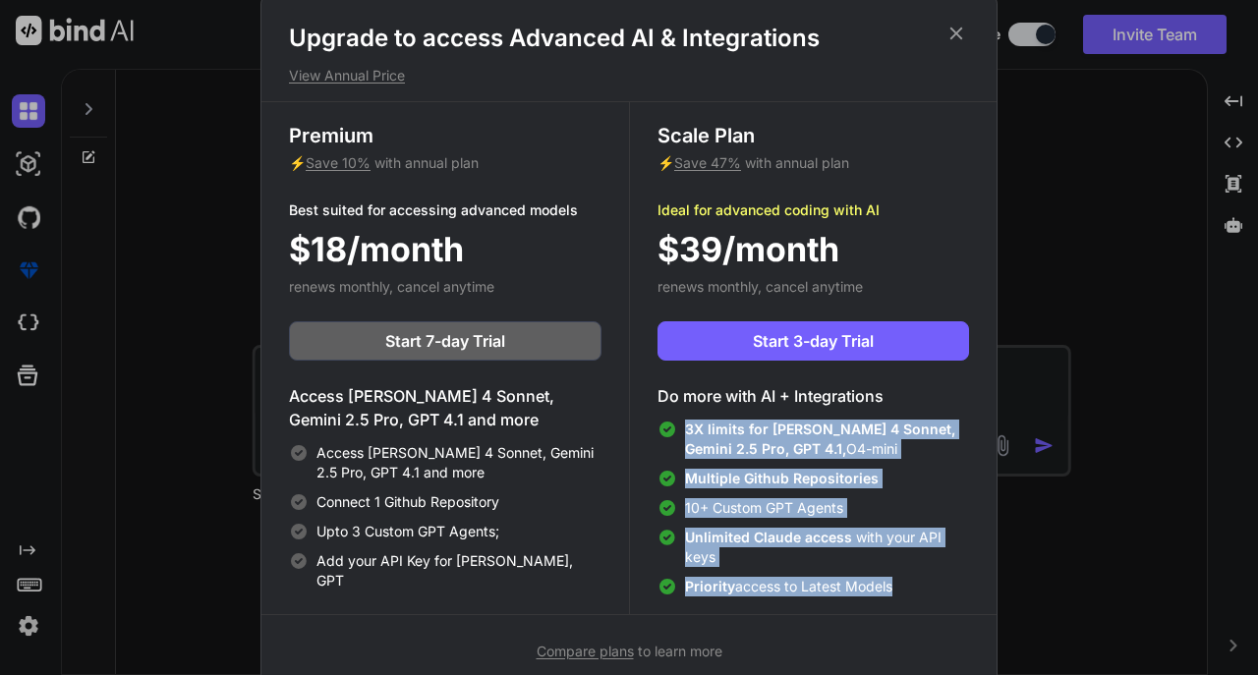
copy div "3X limits for Claude 4 Sonnet, Gemini 2.5 Pro, GPT 4.1, O4-mini Multiple Github…"
click at [1076, 512] on div "Upgrade to access Advanced AI & Integrations View Annual Price Premium ⚡ Save 1…" at bounding box center [629, 337] width 1258 height 675
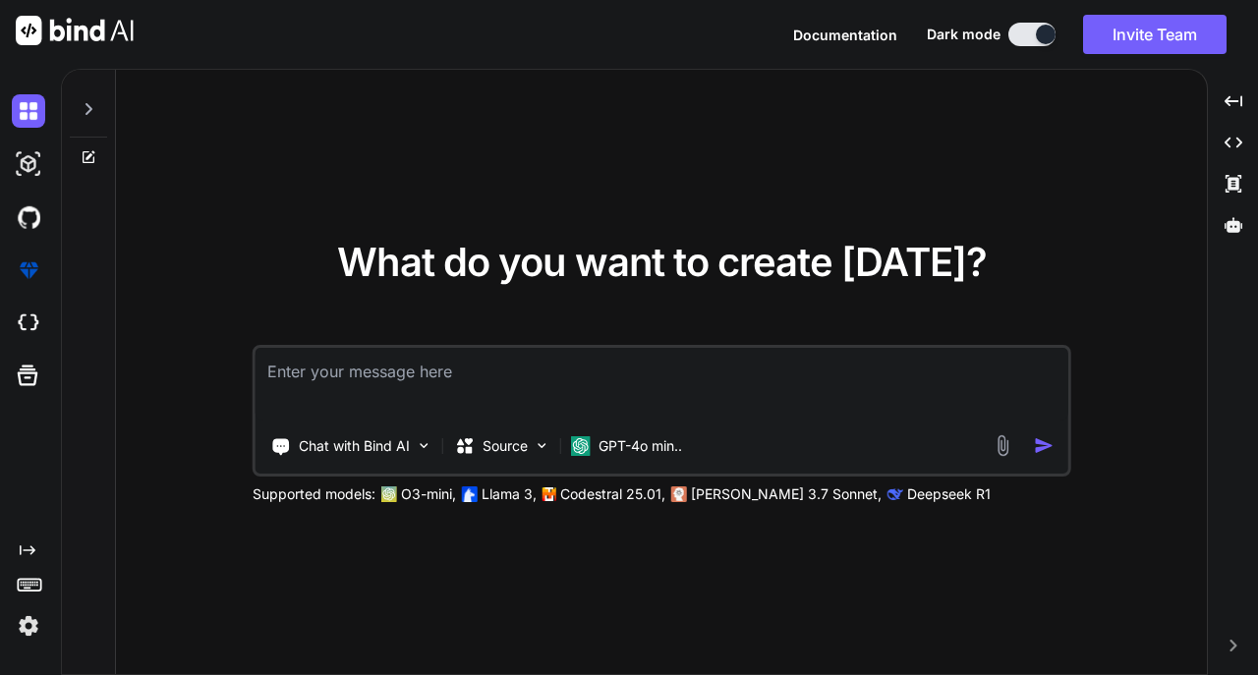
click at [802, 366] on textarea at bounding box center [662, 384] width 813 height 73
paste textarea "3X limits for Claude 4 Sonnet, Gemini 2.5 Pro, GPT 4.1,O4-mini Multiple Github …"
type textarea "3X limits for Claude 4 Sonnet, Gemini 2.5 Pro, GPT 4.1,O4-mini Multiple Github …"
type textarea "x"
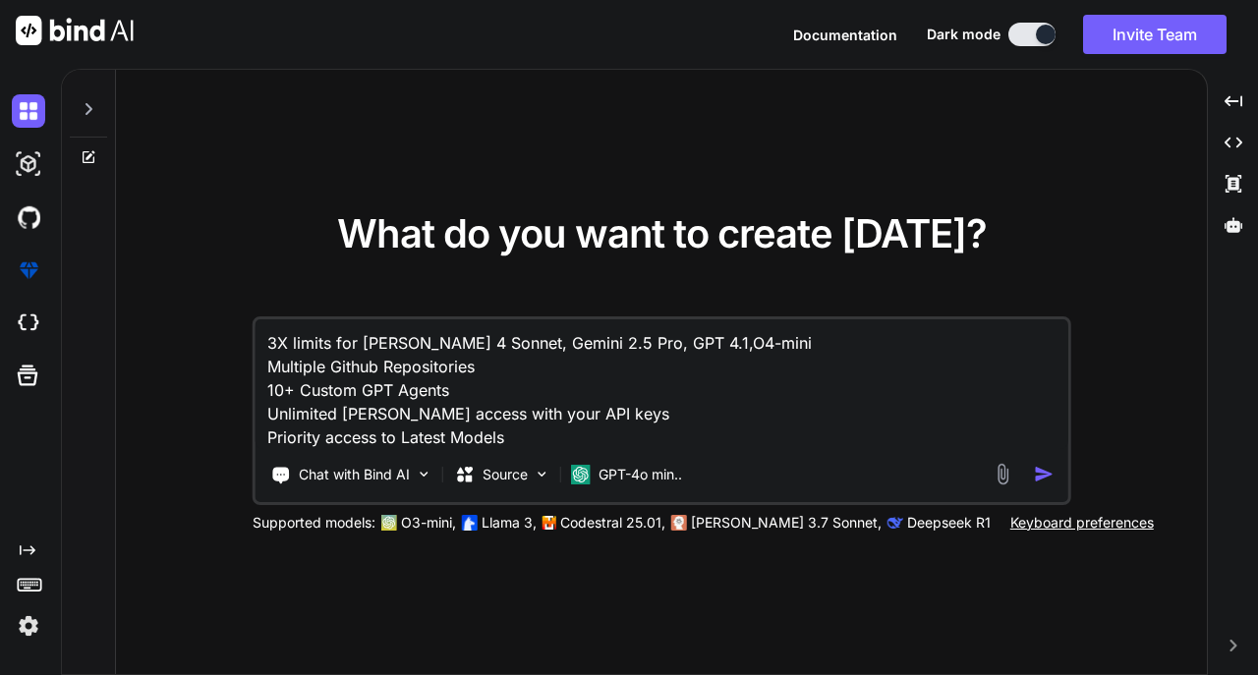
drag, startPoint x: 536, startPoint y: 439, endPoint x: 217, endPoint y: 321, distance: 339.5
click at [217, 321] on div "What do you want to create today? 3X limits for Claude 4 Sonnet, Gemini 2.5 Pro…" at bounding box center [661, 373] width 1091 height 606
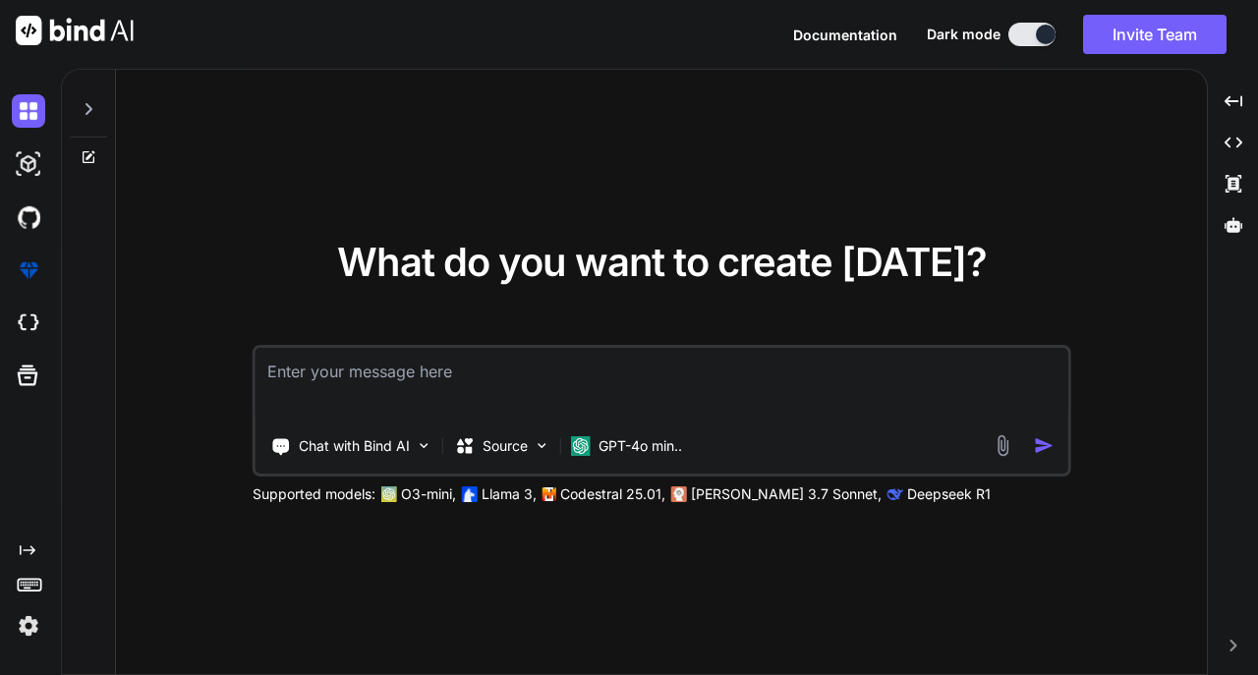
click at [339, 378] on textarea at bounding box center [662, 384] width 813 height 73
click at [433, 453] on div "Chat with Bind AI" at bounding box center [351, 446] width 177 height 39
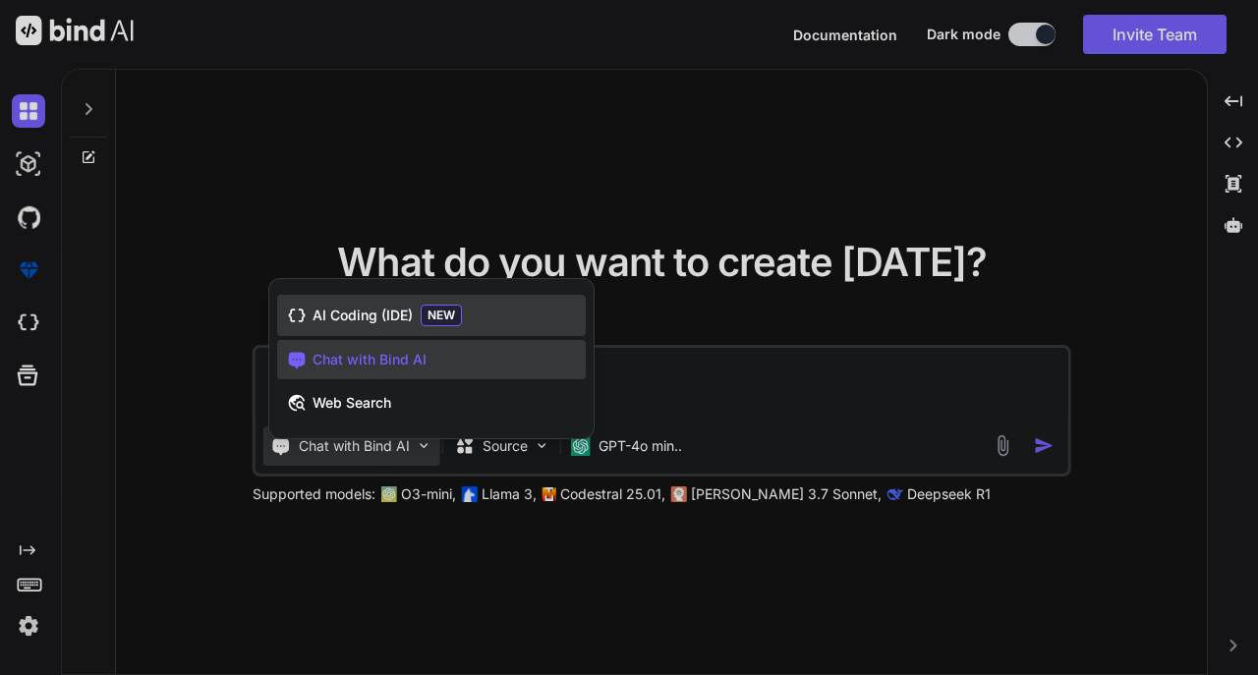
click at [380, 318] on span "AI Coding (IDE)" at bounding box center [363, 316] width 100 height 20
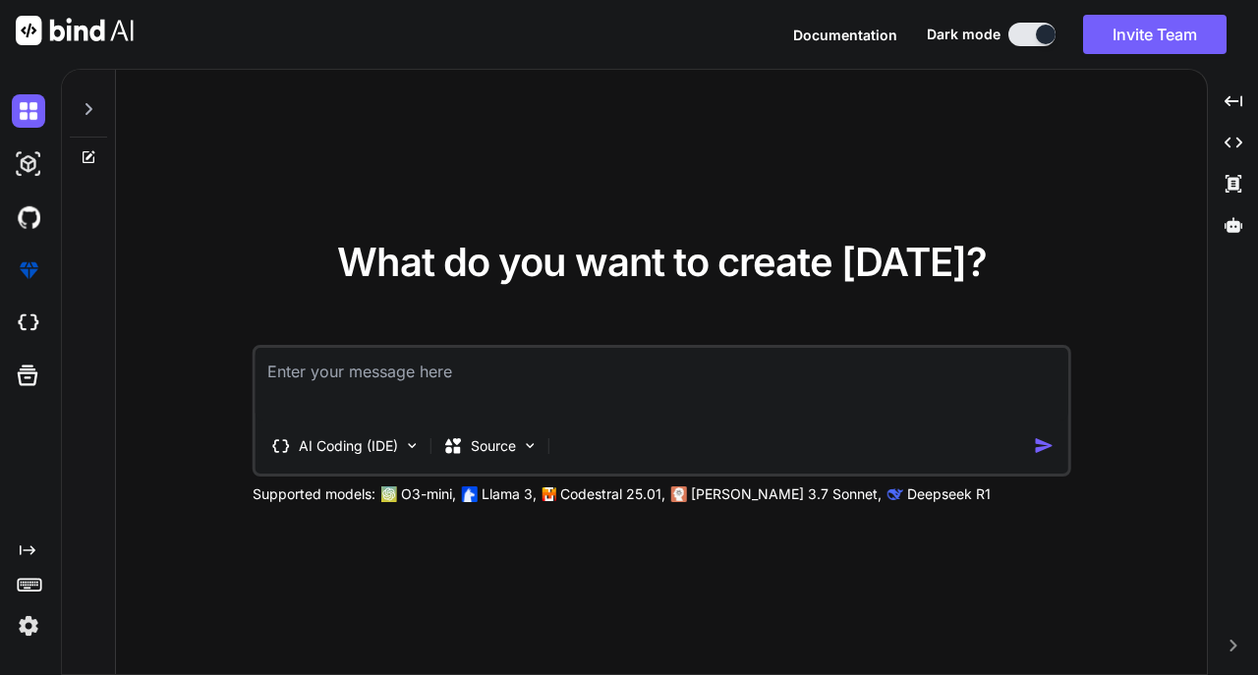
click at [424, 376] on textarea at bounding box center [662, 384] width 813 height 73
click at [522, 451] on img at bounding box center [530, 445] width 17 height 17
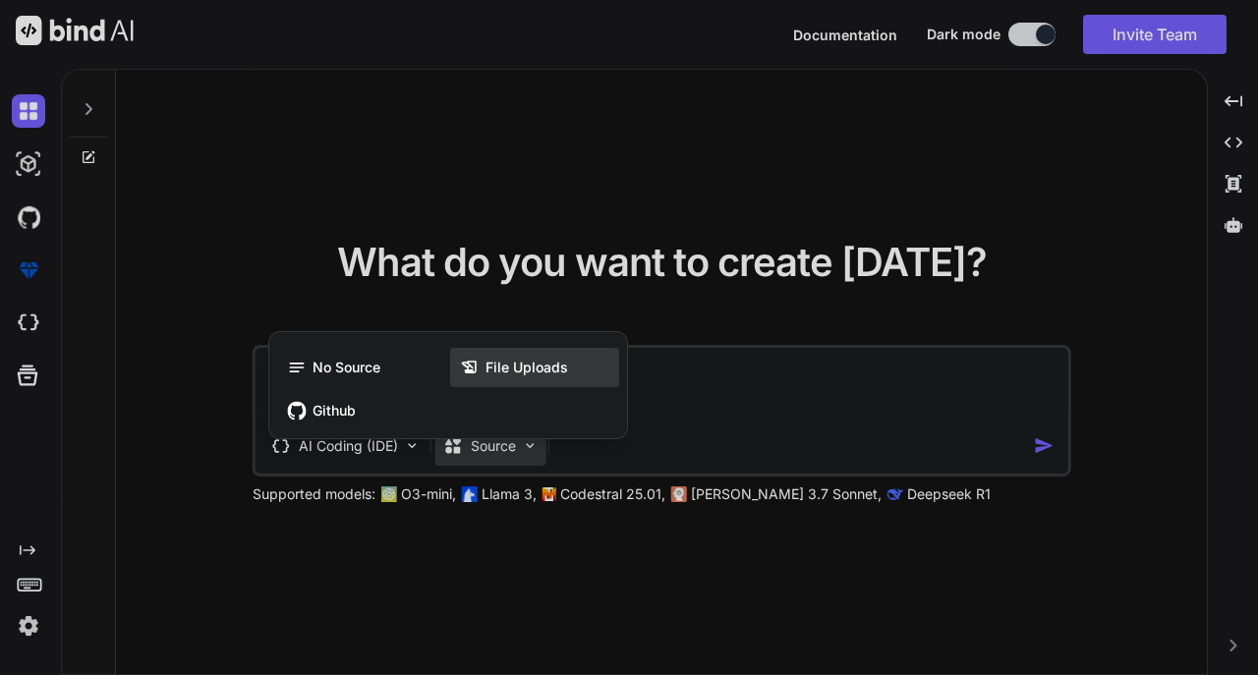
click at [512, 375] on span "File Uploads" at bounding box center [526, 368] width 83 height 20
type textarea "x"
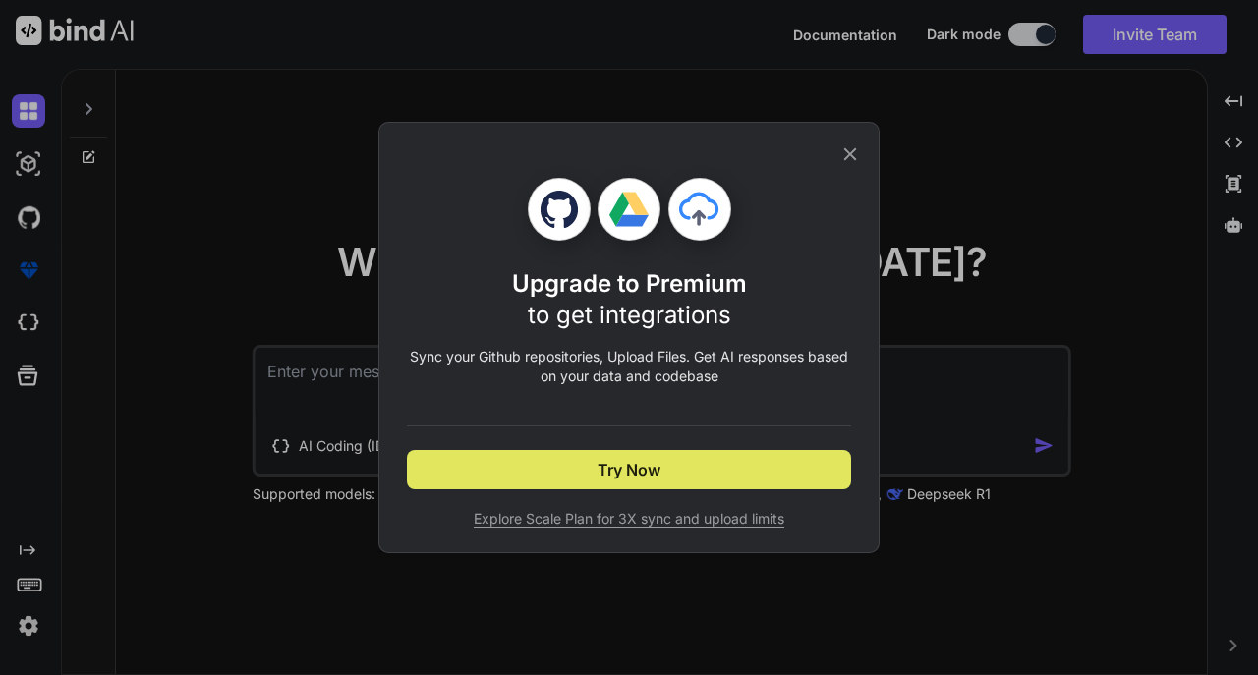
click at [677, 479] on button "Try Now" at bounding box center [629, 469] width 444 height 39
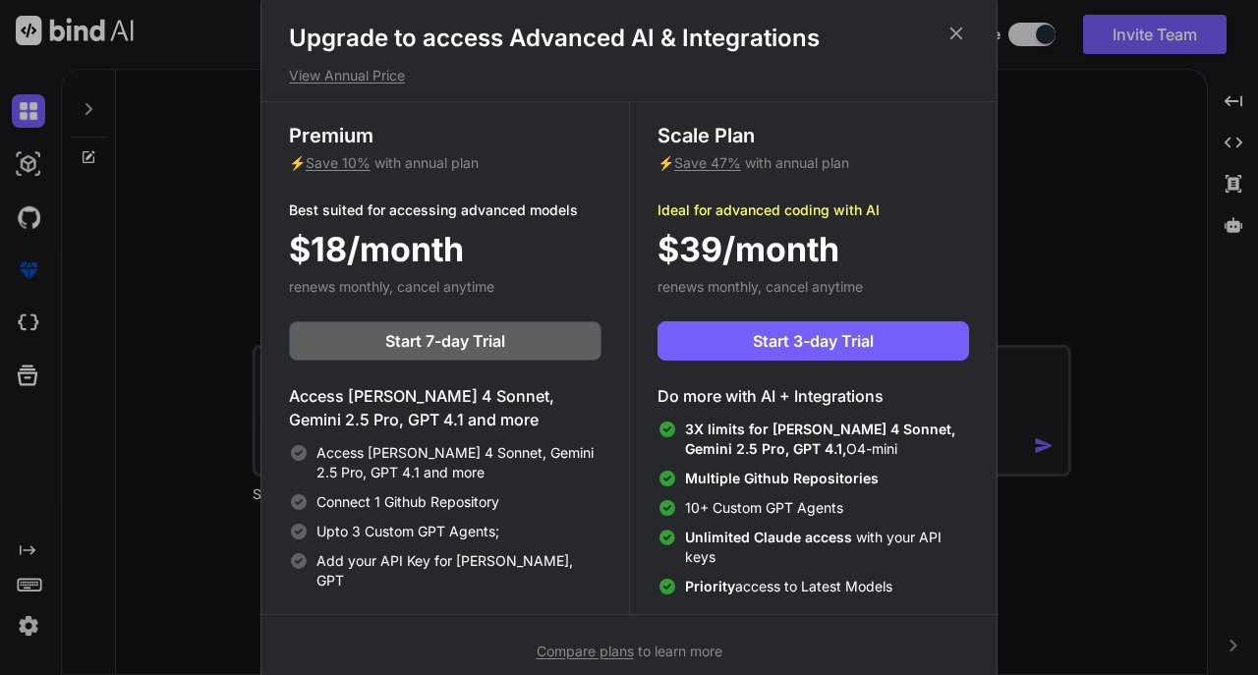
click at [1113, 326] on div "Upgrade to access Advanced AI & Integrations View Annual Price Premium ⚡ Save 1…" at bounding box center [629, 337] width 1258 height 675
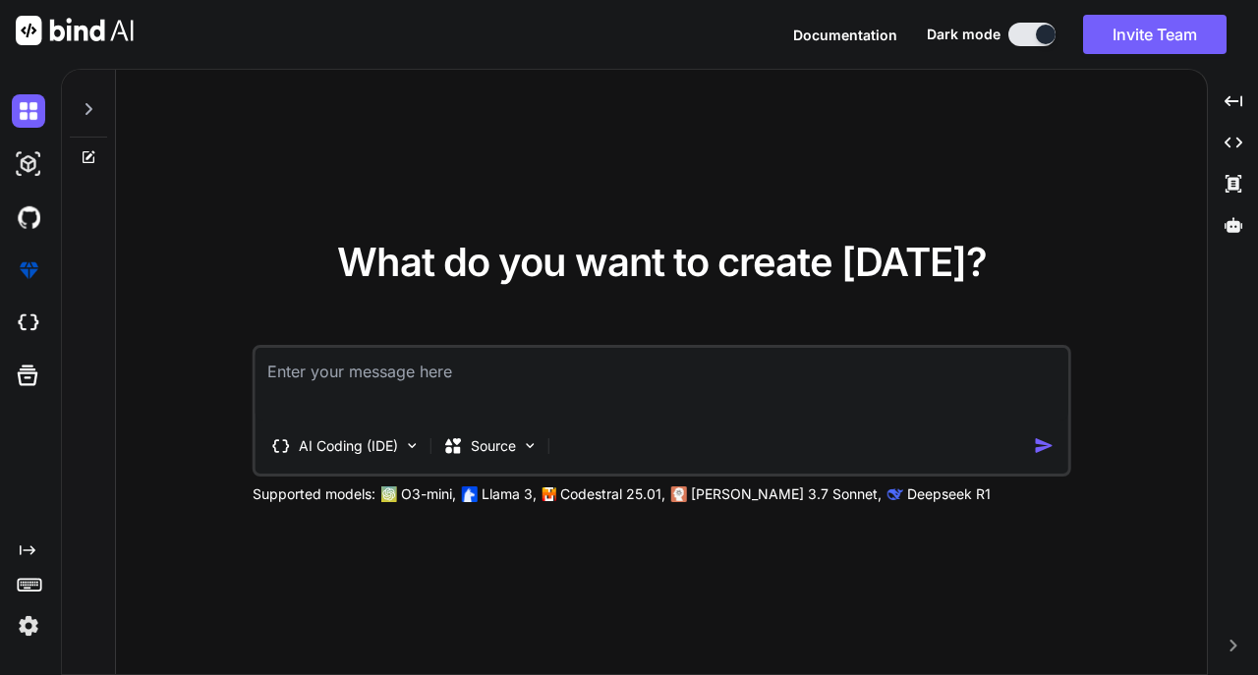
click at [866, 38] on span "Documentation" at bounding box center [845, 35] width 104 height 17
